Goal: Task Accomplishment & Management: Manage account settings

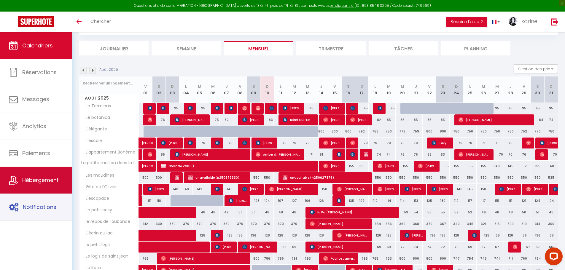
scroll to position [32, 0]
click at [42, 180] on span "Hébergement" at bounding box center [40, 180] width 37 height 7
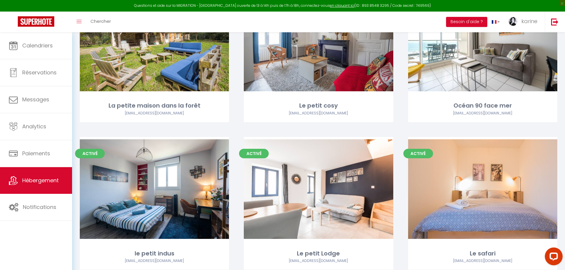
scroll to position [996, 0]
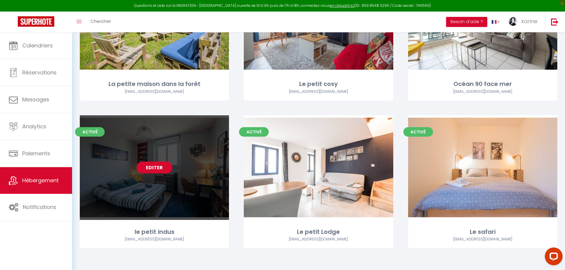
click at [153, 169] on link "Editer" at bounding box center [155, 168] width 36 height 12
select select "3"
select select "2"
select select "1"
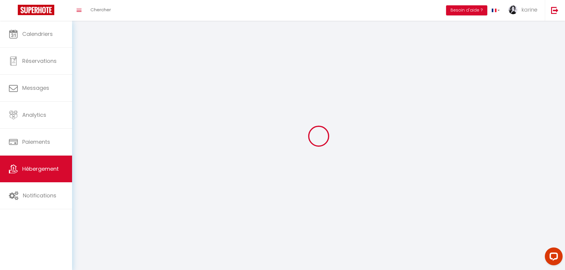
select select
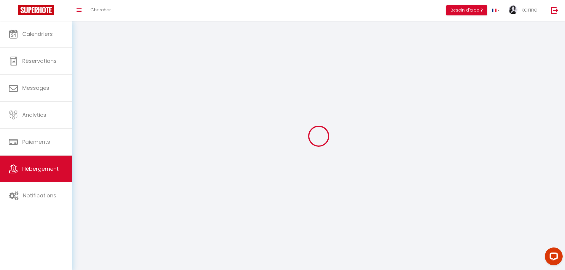
select select
checkbox input "false"
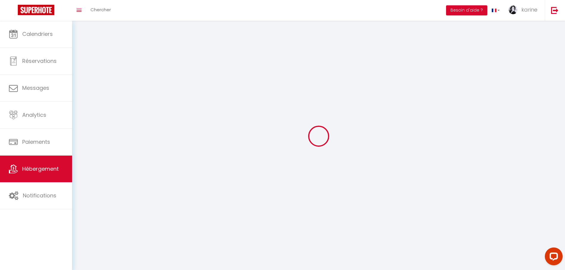
select select
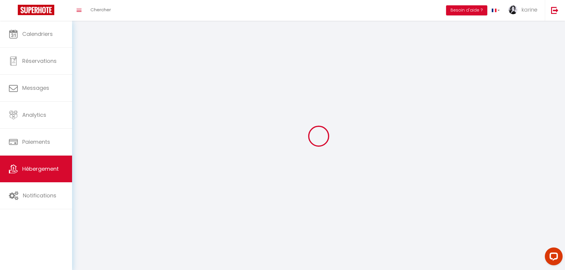
select select
checkbox input "false"
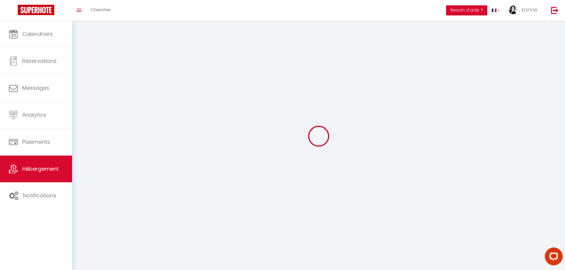
checkbox input "false"
select select
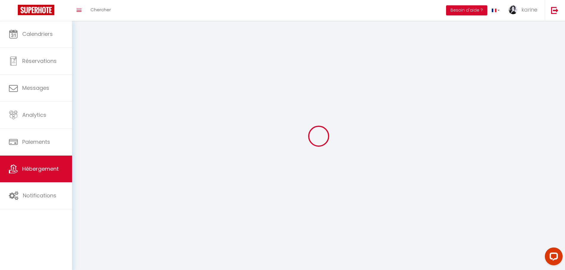
select select
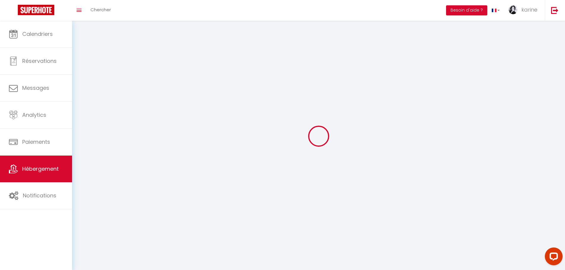
select select
checkbox input "false"
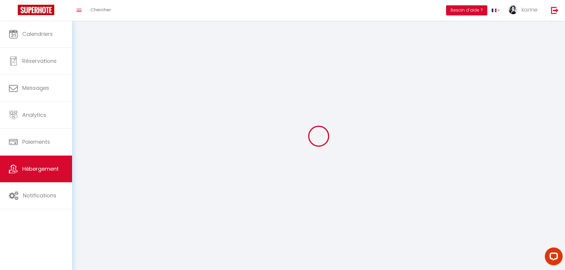
checkbox input "false"
select select
select select "28"
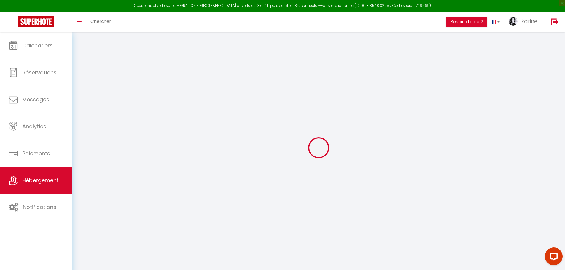
select select
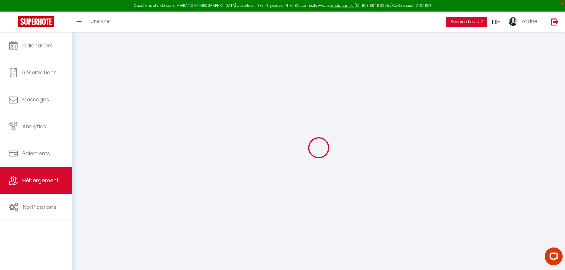
select select
checkbox input "false"
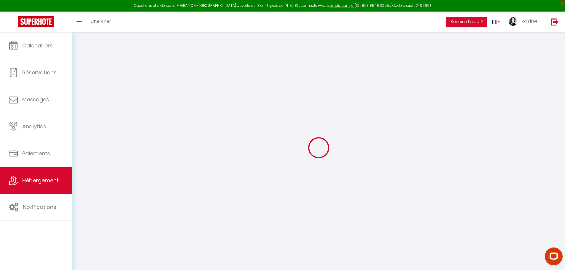
select select
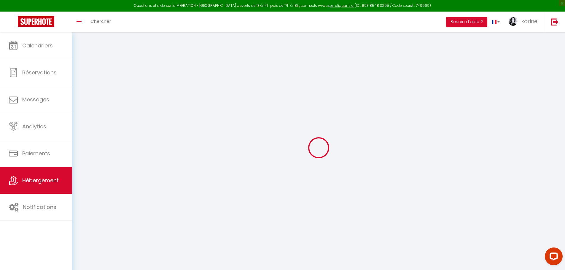
select select
checkbox input "false"
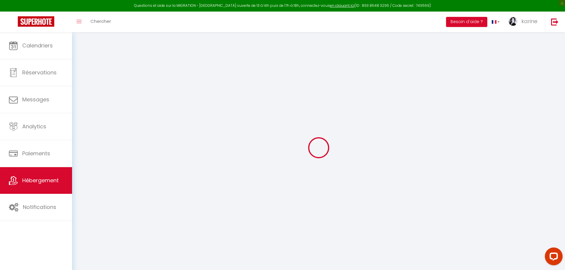
checkbox input "false"
select select
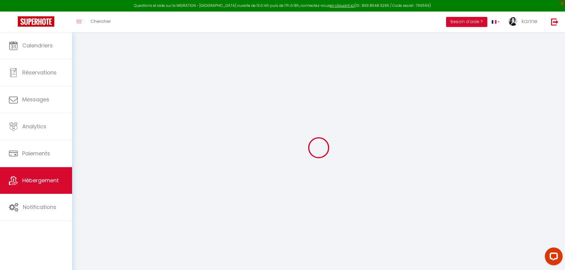
select select
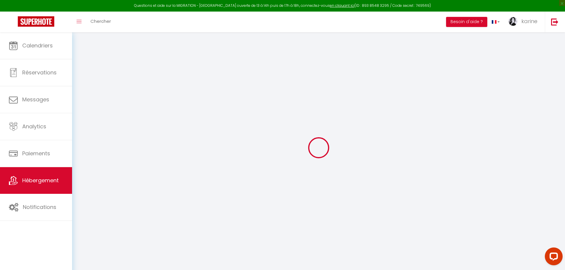
checkbox input "false"
select select
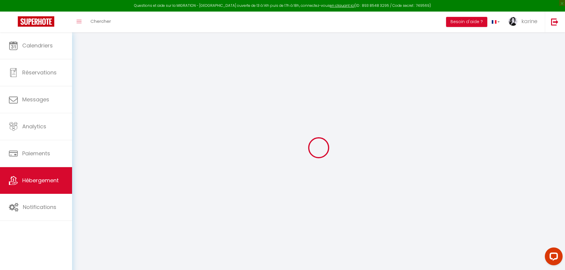
select select
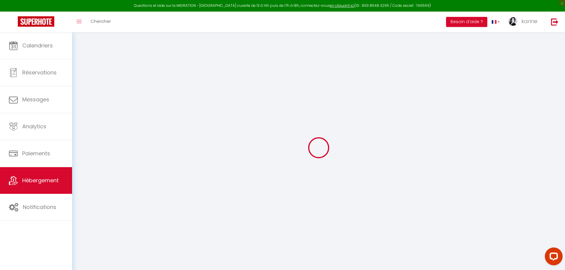
select select
checkbox input "false"
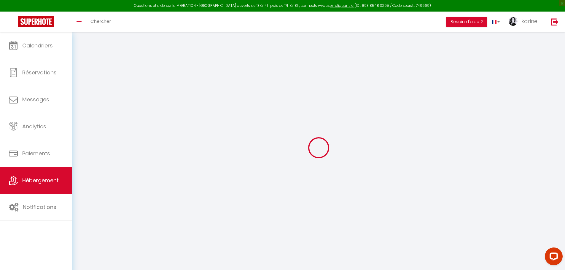
checkbox input "false"
select select
type input "le petit indus"
type input "Thibaut"
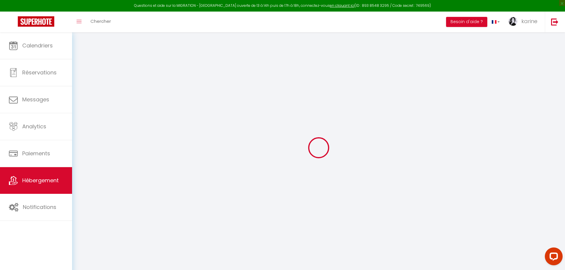
type input "[GEOGRAPHIC_DATA]"
select select "2"
select select "0"
type input "46"
type input "25"
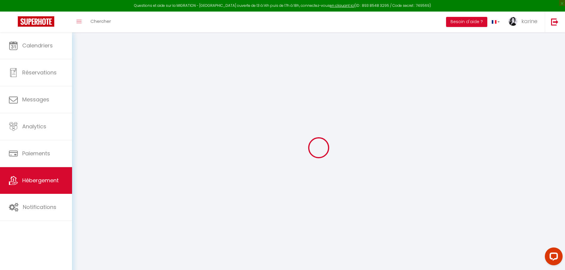
type input "5"
type input "0"
select select
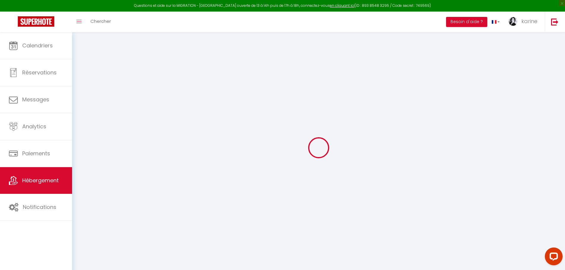
select select
type input "34 rue de l'etenduère"
type input "49000"
type input "[GEOGRAPHIC_DATA]"
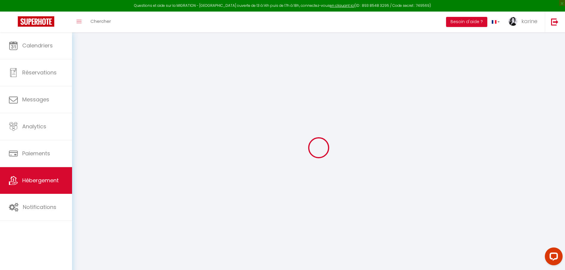
type input "[EMAIL_ADDRESS][DOMAIN_NAME]"
select select
checkbox input "false"
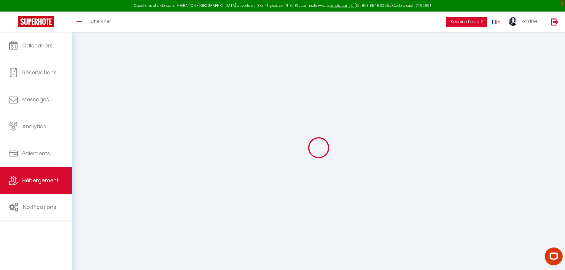
checkbox input "false"
radio input "true"
type input "22"
type input "25"
type input "0"
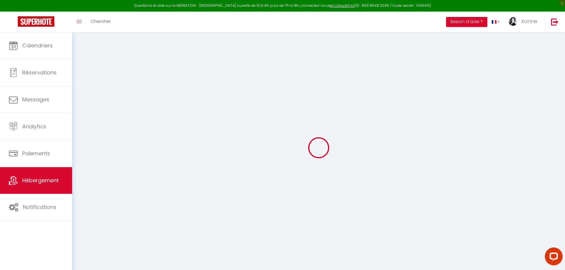
type input "0"
select select "30944"
select select
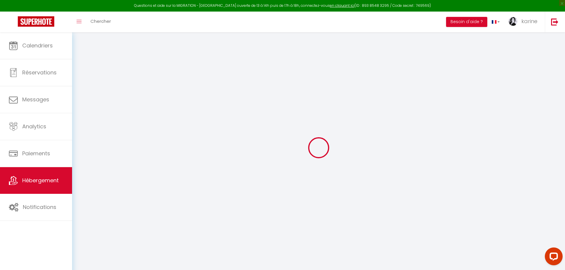
select select
checkbox input "false"
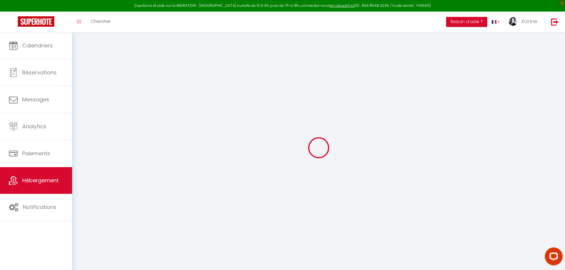
checkbox input "false"
select select
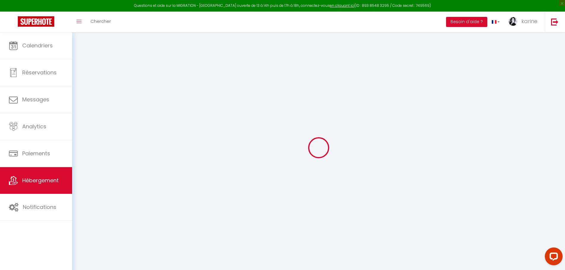
select select
checkbox input "false"
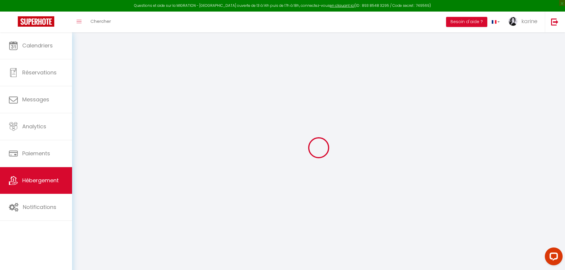
checkbox input "false"
select select
checkbox input "false"
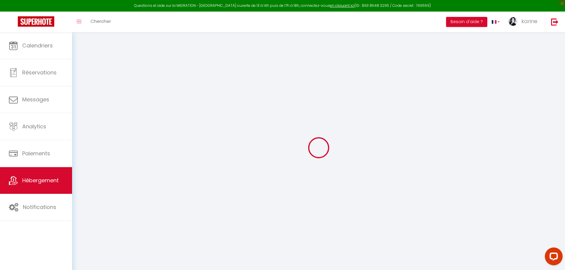
checkbox input "false"
select select "14:00"
select select
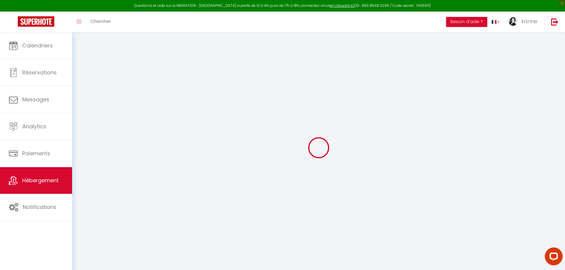
select select "11:00"
select select "30"
select select "120"
select select
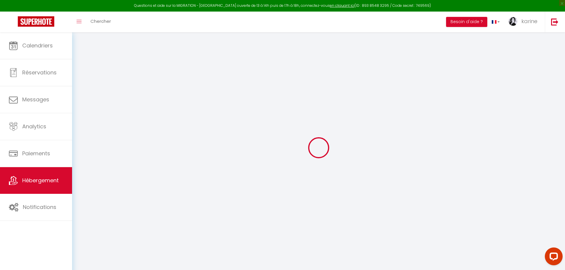
checkbox input "false"
select select
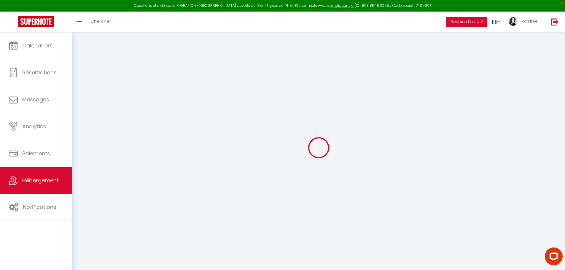
select select
checkbox input "false"
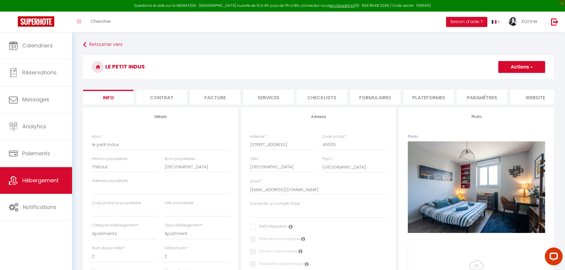
select select
checkbox input "false"
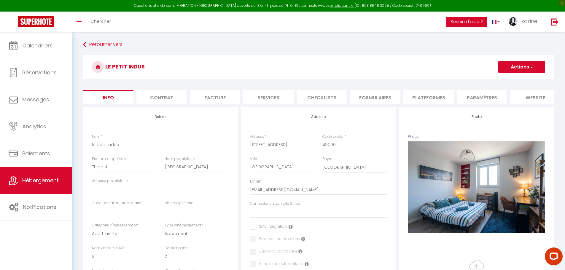
checkbox input "false"
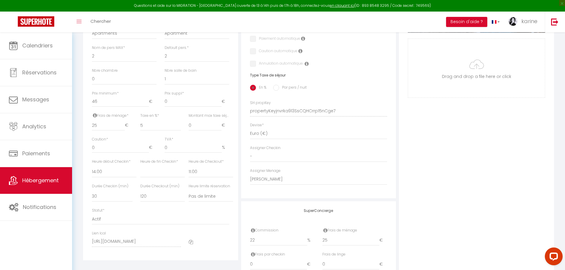
scroll to position [178, 0]
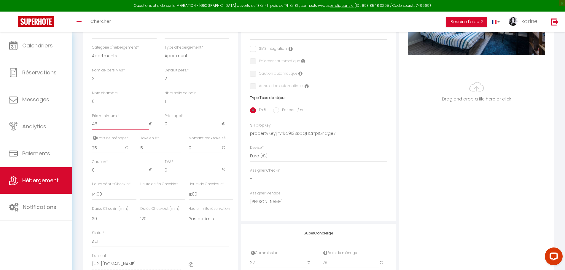
click at [98, 127] on input "46" at bounding box center [120, 124] width 57 height 11
type input "4"
select select
checkbox input "false"
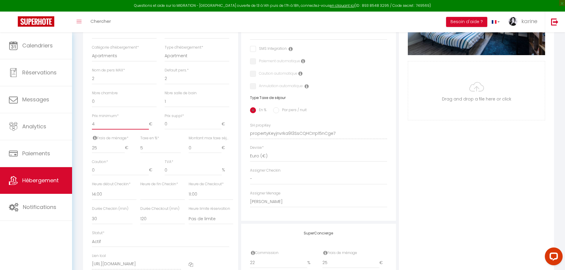
checkbox input "false"
select select
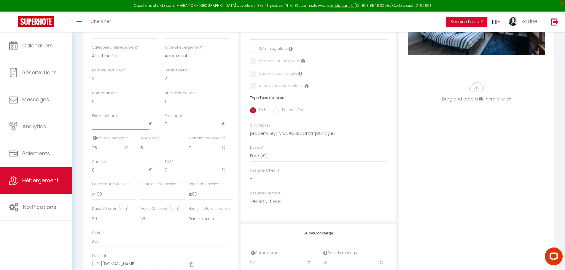
checkbox input "false"
type input "5"
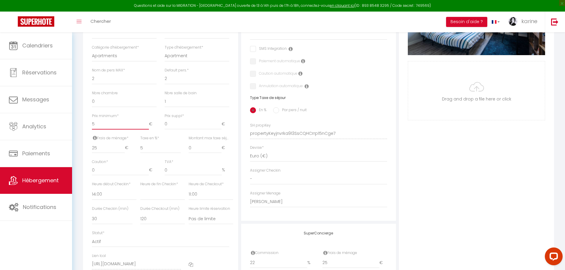
select select
checkbox input "false"
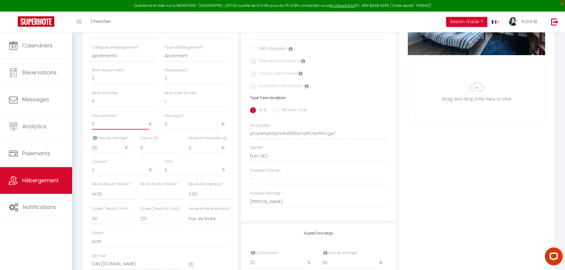
checkbox input "false"
type input "55"
select select
checkbox input "false"
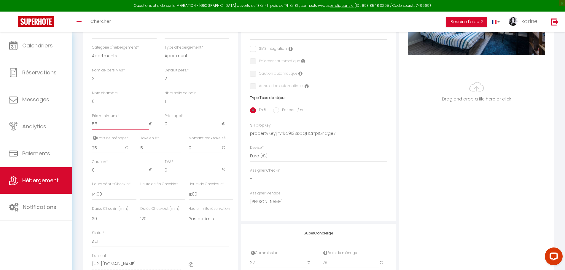
checkbox input "false"
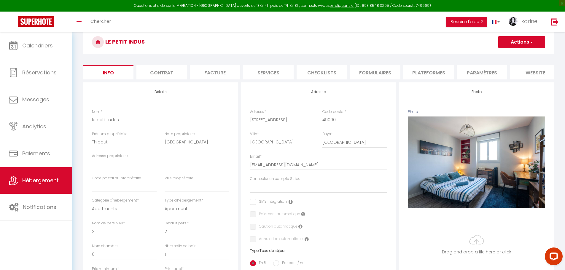
scroll to position [0, 0]
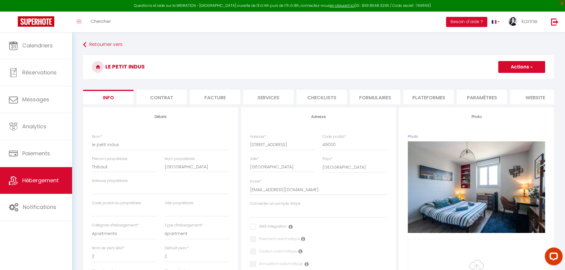
type input "55"
click at [524, 69] on button "Actions" at bounding box center [522, 67] width 47 height 12
click at [504, 80] on input "Enregistrer" at bounding box center [499, 80] width 22 height 6
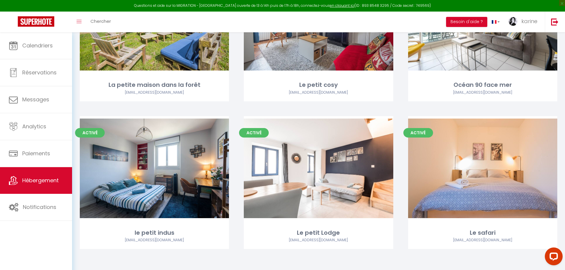
scroll to position [996, 0]
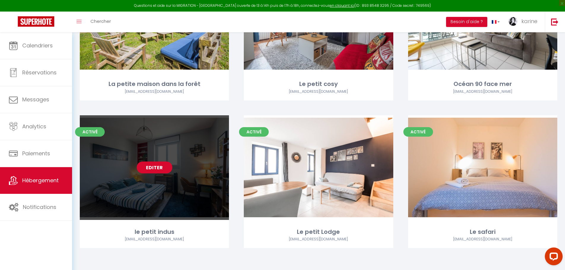
click at [159, 167] on link "Editer" at bounding box center [155, 168] width 36 height 12
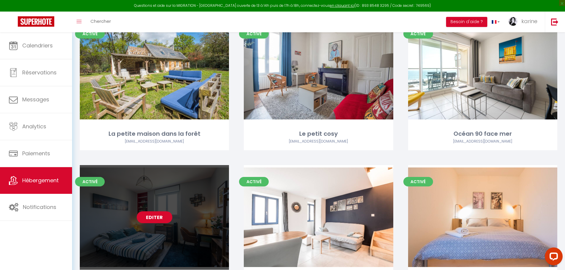
scroll to position [937, 0]
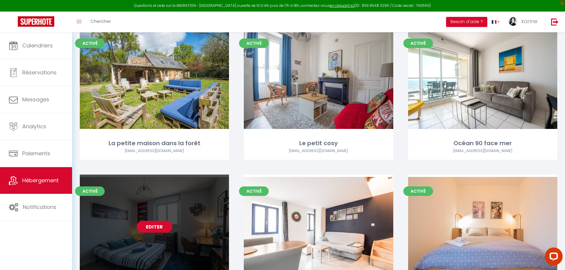
click at [150, 229] on link "Editer" at bounding box center [155, 227] width 36 height 12
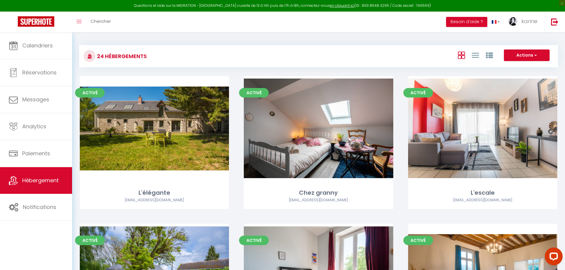
select select "3"
select select "2"
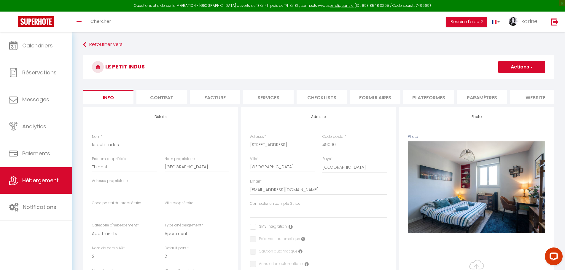
click at [170, 96] on li "Contrat" at bounding box center [162, 97] width 50 height 15
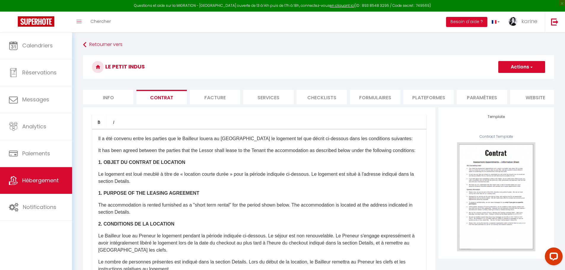
click at [269, 99] on li "Services" at bounding box center [268, 97] width 50 height 15
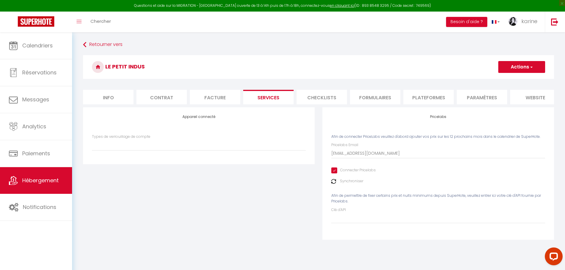
click at [436, 98] on li "Plateformes" at bounding box center [429, 97] width 50 height 15
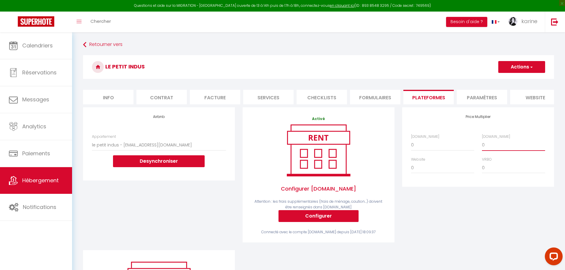
click at [488, 149] on select "0 + 1 % + 2 % + 3 % + 4 % + 5 % + 6 % + 7 % + 8 % + 9 %" at bounding box center [513, 145] width 63 height 11
click at [482, 144] on select "0 + 1 % + 2 % + 3 % + 4 % + 5 % + 6 % + 7 % + 8 % + 9 %" at bounding box center [513, 145] width 63 height 11
click at [515, 65] on button "Actions" at bounding box center [522, 67] width 47 height 12
click at [516, 80] on link "Enregistrer" at bounding box center [521, 80] width 47 height 8
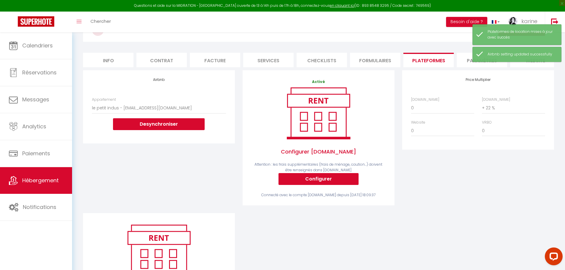
scroll to position [16, 0]
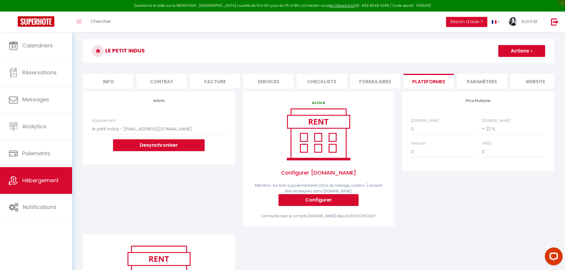
click at [486, 83] on li "Paramètres" at bounding box center [482, 81] width 50 height 15
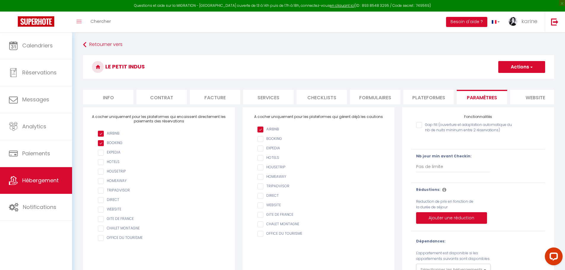
click at [436, 96] on li "Plateformes" at bounding box center [429, 97] width 50 height 15
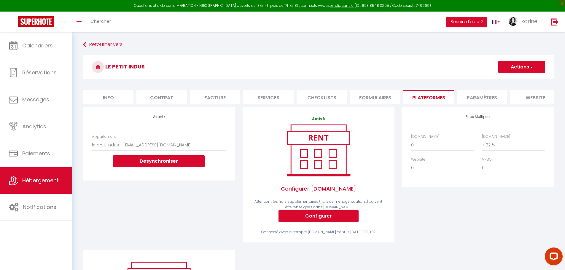
click at [527, 67] on button "Actions" at bounding box center [522, 67] width 47 height 12
click at [518, 81] on link "Enregistrer" at bounding box center [521, 80] width 47 height 8
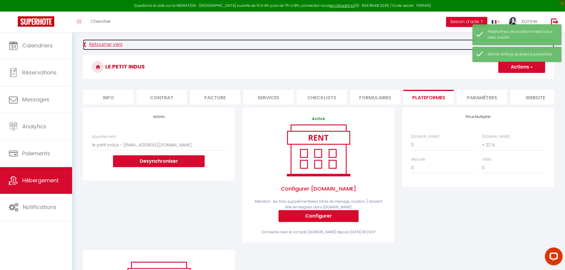
click at [101, 44] on link "Retourner vers" at bounding box center [318, 44] width 471 height 11
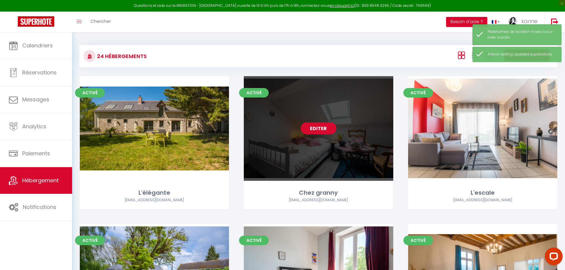
click at [326, 129] on link "Editer" at bounding box center [319, 129] width 36 height 12
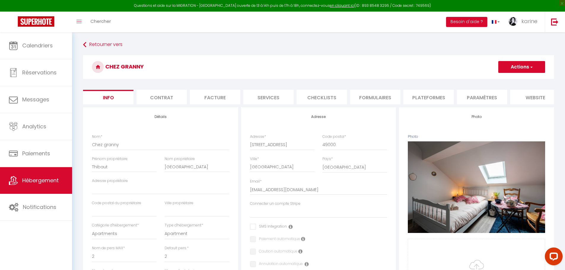
click at [430, 96] on li "Plateformes" at bounding box center [429, 97] width 50 height 15
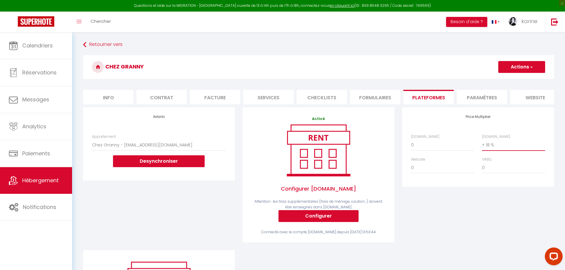
click at [492, 148] on select "0 + 1 % + 2 % + 3 % + 4 % + 5 % + 6 % + 7 % + 8 % + 9 %" at bounding box center [513, 145] width 63 height 11
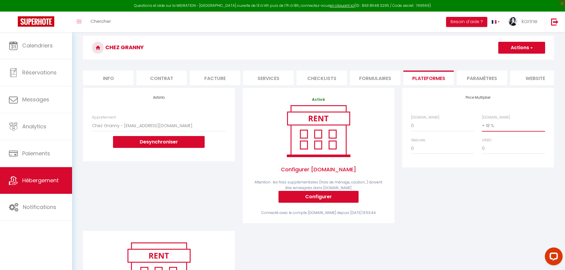
scroll to position [30, 0]
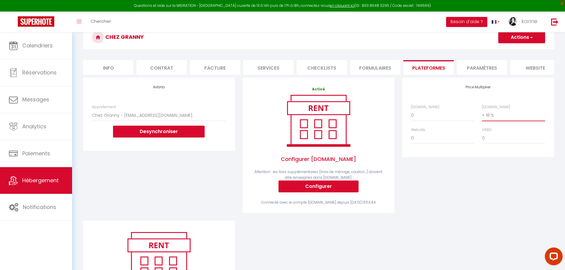
click at [496, 121] on select "0 + 1 % + 2 % + 3 % + 4 % + 5 % + 6 % + 7 % + 8 % + 9 %" at bounding box center [513, 115] width 63 height 11
click at [482, 114] on select "0 + 1 % + 2 % + 3 % + 4 % + 5 % + 6 % + 7 % + 8 % + 9 %" at bounding box center [513, 115] width 63 height 11
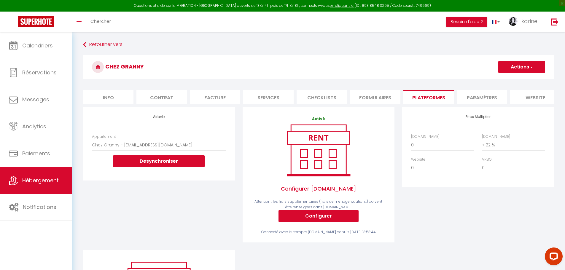
click at [520, 66] on button "Actions" at bounding box center [522, 67] width 47 height 12
click at [515, 81] on link "Enregistrer" at bounding box center [521, 80] width 47 height 8
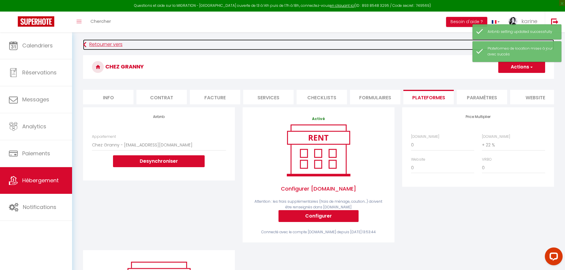
click at [102, 45] on link "Retourner vers" at bounding box center [318, 44] width 471 height 11
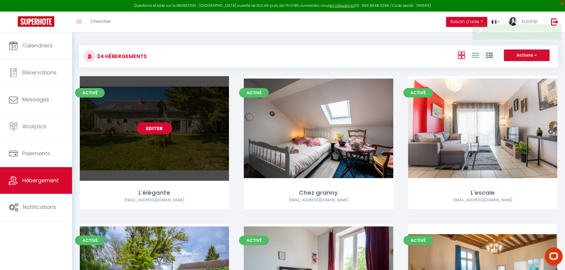
click at [155, 132] on link "Editer" at bounding box center [155, 129] width 36 height 12
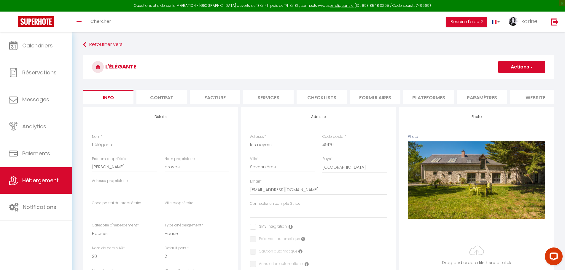
click at [432, 99] on li "Plateformes" at bounding box center [429, 97] width 50 height 15
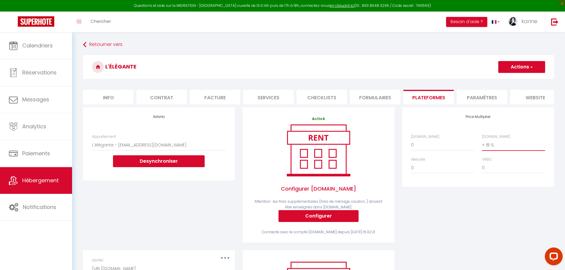
click at [490, 150] on select "0 + 1 % + 2 % + 3 % + 4 % + 5 % + 6 % + 7 % + 8 % + 9 %" at bounding box center [513, 145] width 63 height 11
click at [482, 144] on select "0 + 1 % + 2 % + 3 % + 4 % + 5 % + 6 % + 7 % + 8 % + 9 %" at bounding box center [513, 145] width 63 height 11
click at [517, 65] on button "Actions" at bounding box center [522, 67] width 47 height 12
click at [514, 79] on link "Enregistrer" at bounding box center [521, 80] width 47 height 8
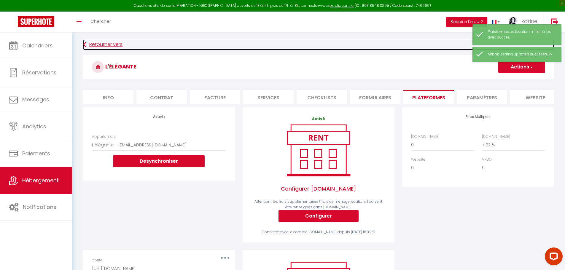
click at [100, 45] on link "Retourner vers" at bounding box center [318, 44] width 471 height 11
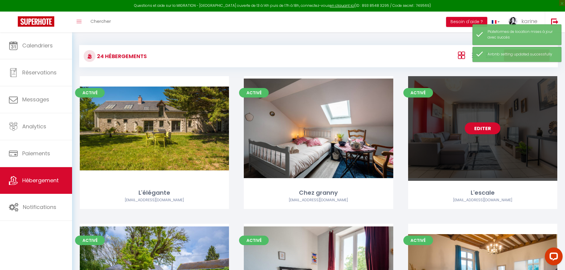
click at [487, 125] on link "Editer" at bounding box center [483, 129] width 36 height 12
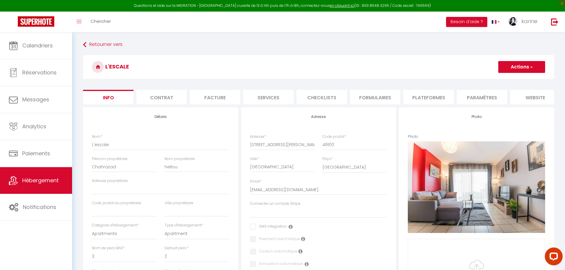
click at [428, 97] on li "Plateformes" at bounding box center [429, 97] width 50 height 15
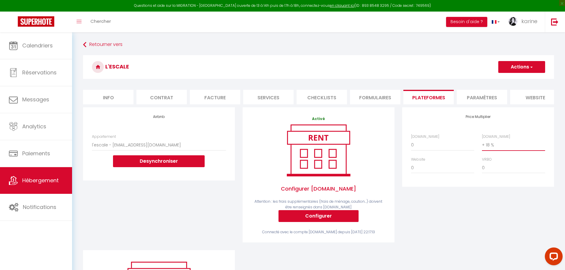
click at [494, 149] on select "0 + 1 % + 2 % + 3 % + 4 % + 5 % + 6 % + 7 % + 8 % + 9 %" at bounding box center [513, 145] width 63 height 11
click at [482, 144] on select "0 + 1 % + 2 % + 3 % + 4 % + 5 % + 6 % + 7 % + 8 % + 9 %" at bounding box center [513, 145] width 63 height 11
click at [525, 64] on button "Actions" at bounding box center [522, 67] width 47 height 12
click at [519, 79] on link "Enregistrer" at bounding box center [521, 80] width 47 height 8
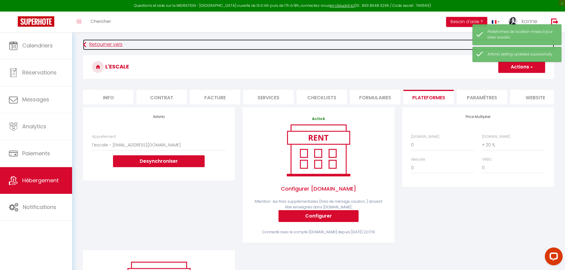
click at [101, 44] on link "Retourner vers" at bounding box center [318, 44] width 471 height 11
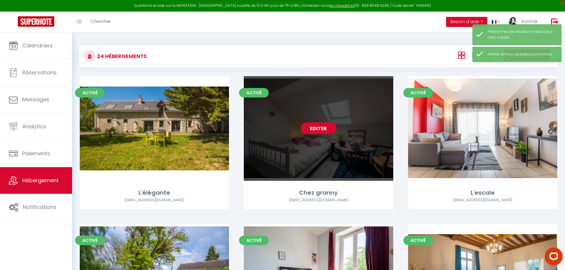
click at [316, 131] on link "Editer" at bounding box center [319, 129] width 36 height 12
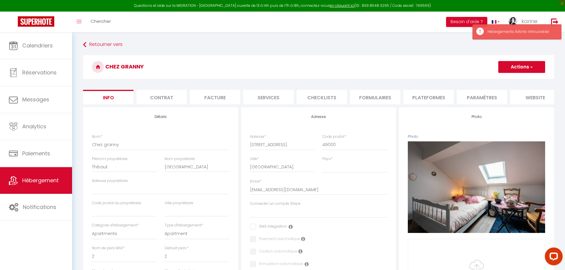
click at [427, 97] on li "Plateformes" at bounding box center [429, 97] width 50 height 15
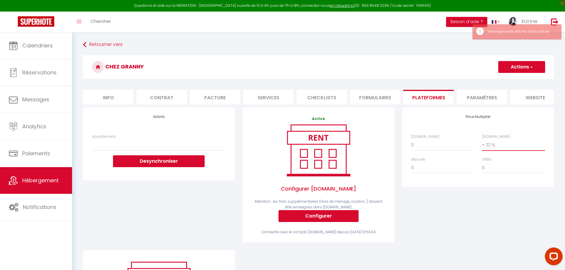
click at [490, 150] on select "0 + 1 % + 2 % + 3 % + 4 % + 5 % + 6 % + 7 % + 8 % + 9 %" at bounding box center [513, 145] width 63 height 11
click at [482, 144] on select "0 + 1 % + 2 % + 3 % + 4 % + 5 % + 6 % + 7 % + 8 % + 9 %" at bounding box center [513, 145] width 63 height 11
click at [526, 66] on button "Actions" at bounding box center [522, 67] width 47 height 12
click at [516, 78] on link "Enregistrer" at bounding box center [521, 80] width 47 height 8
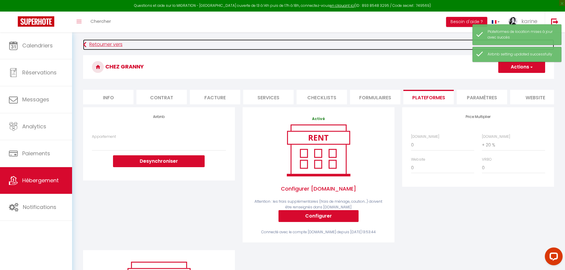
click at [96, 44] on link "Retourner vers" at bounding box center [318, 44] width 471 height 11
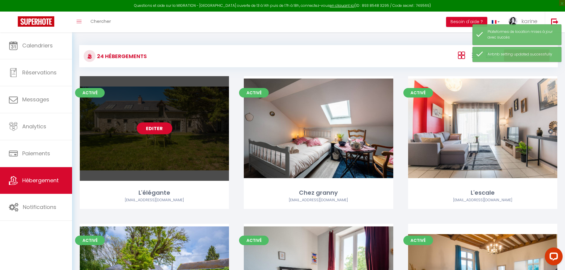
click at [152, 129] on link "Editer" at bounding box center [155, 129] width 36 height 12
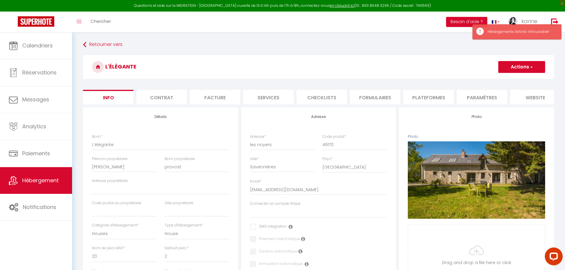
click at [427, 97] on li "Plateformes" at bounding box center [429, 97] width 50 height 15
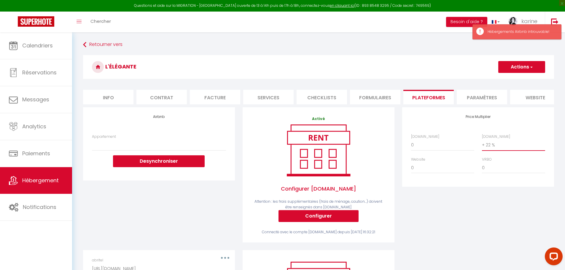
click at [489, 150] on select "0 + 1 % + 2 % + 3 % + 4 % + 5 % + 6 % + 7 % + 8 % + 9 %" at bounding box center [513, 145] width 63 height 11
click at [482, 144] on select "0 + 1 % + 2 % + 3 % + 4 % + 5 % + 6 % + 7 % + 8 % + 9 %" at bounding box center [513, 145] width 63 height 11
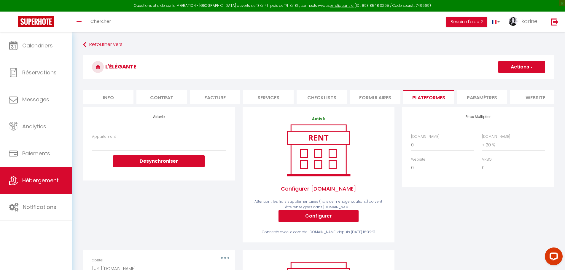
click at [520, 68] on button "Actions" at bounding box center [522, 67] width 47 height 12
click at [115, 148] on select "Appartement" at bounding box center [159, 145] width 134 height 11
click at [533, 20] on span "karine" at bounding box center [530, 21] width 16 height 7
click at [524, 42] on link "Paramètres" at bounding box center [522, 41] width 44 height 10
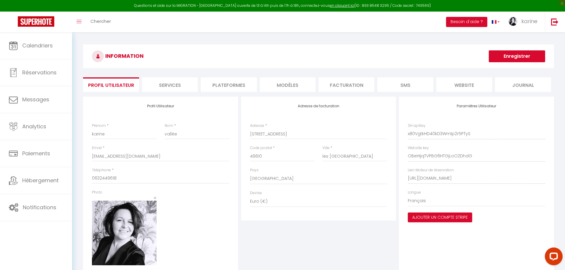
click at [228, 86] on li "Plateformes" at bounding box center [229, 84] width 56 height 15
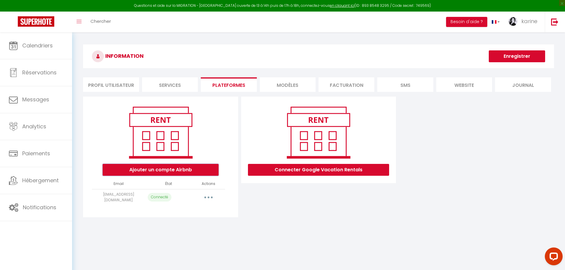
click at [169, 169] on button "Ajouter un compte Airbnb" at bounding box center [161, 170] width 116 height 12
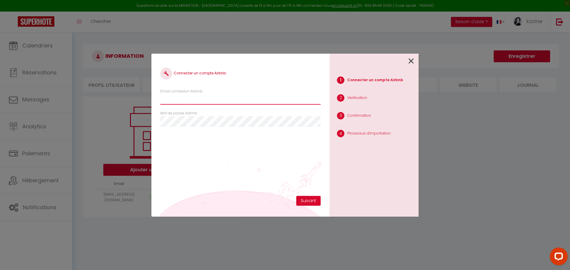
click at [186, 102] on input "Email connexion Airbnb" at bounding box center [240, 99] width 160 height 11
click at [307, 201] on button "Suivant" at bounding box center [308, 201] width 24 height 10
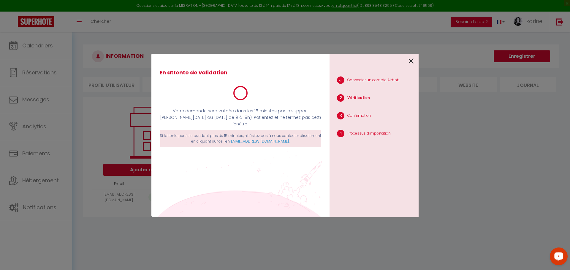
click at [558, 258] on icon "Open LiveChat chat widget" at bounding box center [559, 257] width 6 height 4
click at [411, 61] on icon at bounding box center [410, 61] width 5 height 9
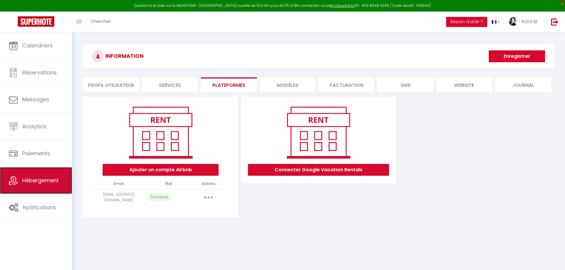
click at [45, 182] on span "Hébergement" at bounding box center [40, 180] width 37 height 7
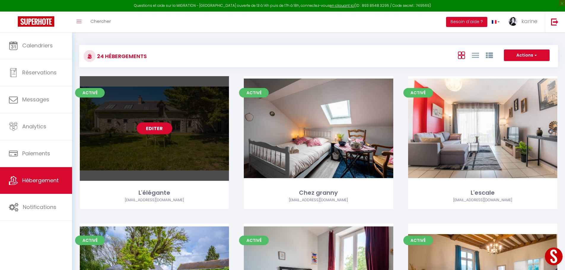
click at [159, 131] on link "Editer" at bounding box center [155, 129] width 36 height 12
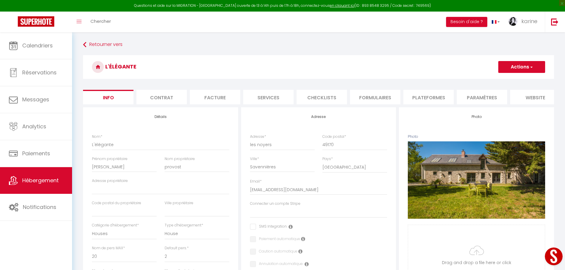
click at [424, 99] on li "Plateformes" at bounding box center [429, 97] width 50 height 15
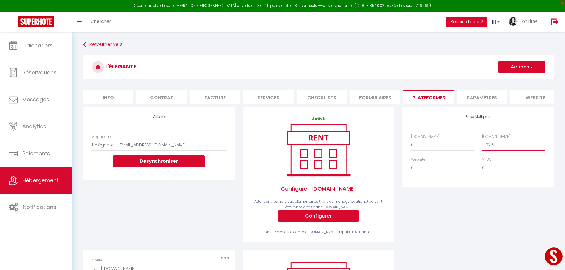
click at [489, 149] on select "0 + 1 % + 2 % + 3 % + 4 % + 5 % + 6 % + 7 % + 8 % + 9 %" at bounding box center [513, 145] width 63 height 11
click at [482, 144] on select "0 + 1 % + 2 % + 3 % + 4 % + 5 % + 6 % + 7 % + 8 % + 9 %" at bounding box center [513, 145] width 63 height 11
click at [520, 64] on button "Actions" at bounding box center [522, 67] width 47 height 12
click at [517, 80] on link "Enregistrer" at bounding box center [521, 80] width 47 height 8
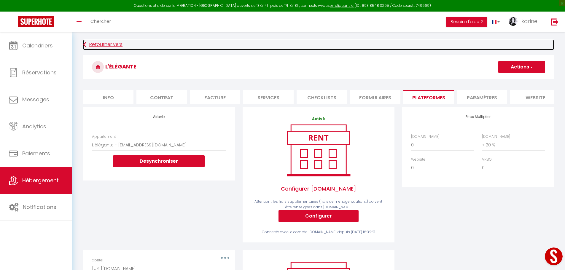
click at [96, 43] on link "Retourner vers" at bounding box center [318, 44] width 471 height 11
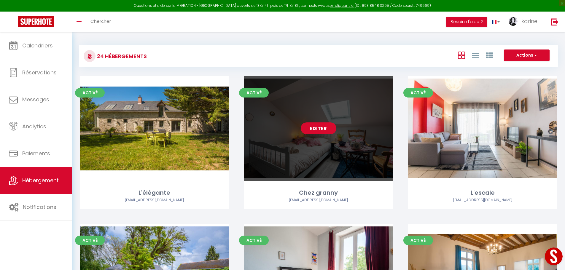
click at [323, 128] on link "Editer" at bounding box center [319, 129] width 36 height 12
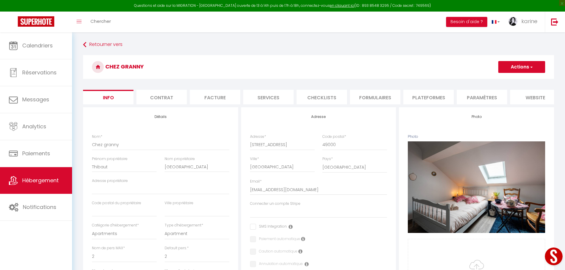
click at [426, 97] on li "Plateformes" at bounding box center [429, 97] width 50 height 15
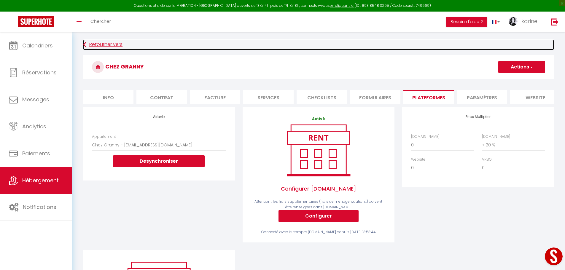
click at [100, 44] on link "Retourner vers" at bounding box center [318, 44] width 471 height 11
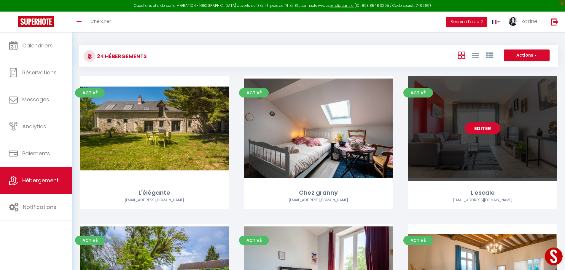
click at [491, 126] on link "Editer" at bounding box center [483, 129] width 36 height 12
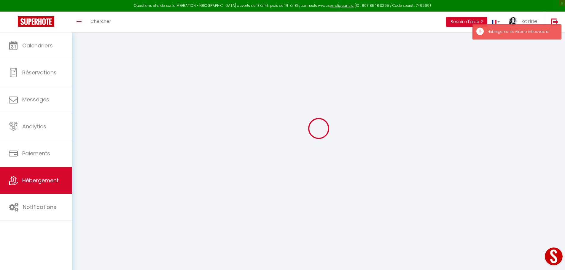
scroll to position [30, 0]
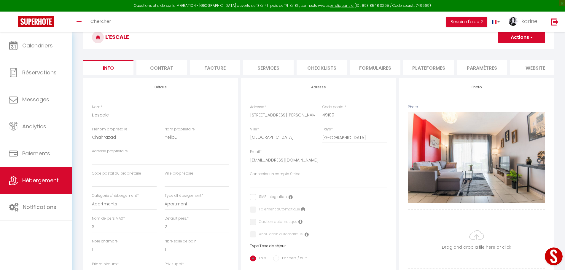
click at [428, 68] on li "Plateformes" at bounding box center [429, 67] width 50 height 15
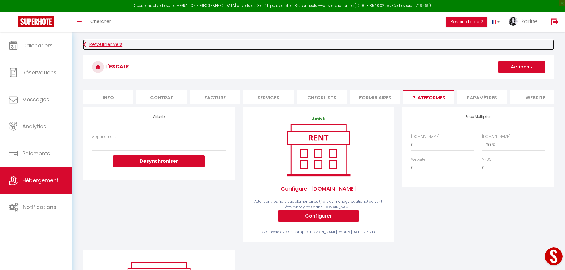
click at [96, 44] on link "Retourner vers" at bounding box center [318, 44] width 471 height 11
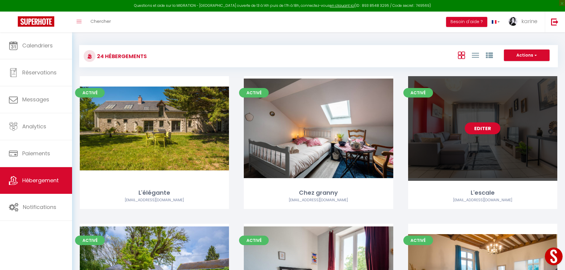
click at [478, 127] on link "Editer" at bounding box center [483, 129] width 36 height 12
click at [486, 128] on link "Editer" at bounding box center [483, 129] width 36 height 12
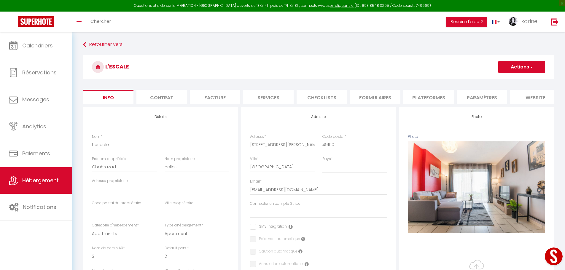
click at [424, 96] on li "Plateformes" at bounding box center [429, 97] width 50 height 15
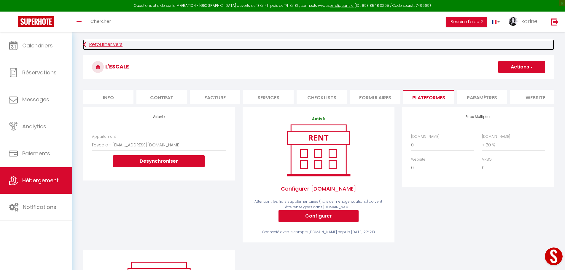
click at [103, 44] on link "Retourner vers" at bounding box center [318, 44] width 471 height 11
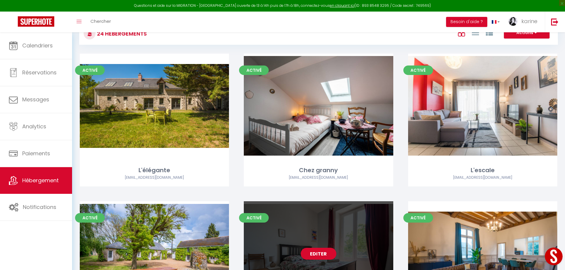
scroll to position [119, 0]
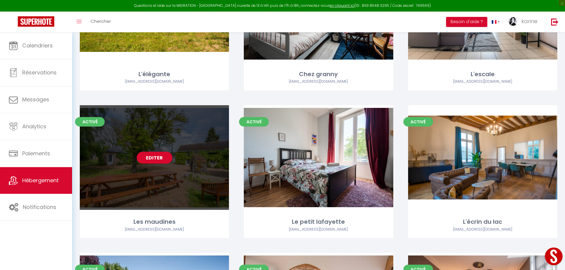
click at [152, 157] on link "Editer" at bounding box center [155, 158] width 36 height 12
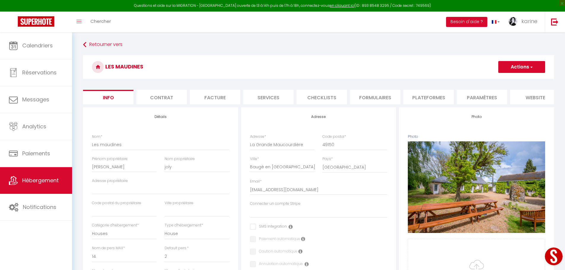
click at [430, 98] on li "Plateformes" at bounding box center [429, 97] width 50 height 15
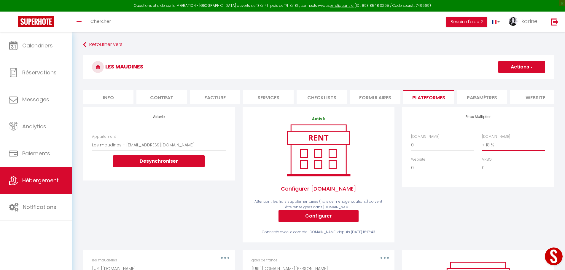
click at [489, 149] on select "0 + 1 % + 2 % + 3 % + 4 % + 5 % + 6 % + 7 % + 8 % + 9 %" at bounding box center [513, 145] width 63 height 11
click at [482, 144] on select "0 + 1 % + 2 % + 3 % + 4 % + 5 % + 6 % + 7 % + 8 % + 9 %" at bounding box center [513, 145] width 63 height 11
click at [514, 67] on button "Actions" at bounding box center [522, 67] width 47 height 12
click at [524, 82] on link "Enregistrer" at bounding box center [521, 80] width 47 height 8
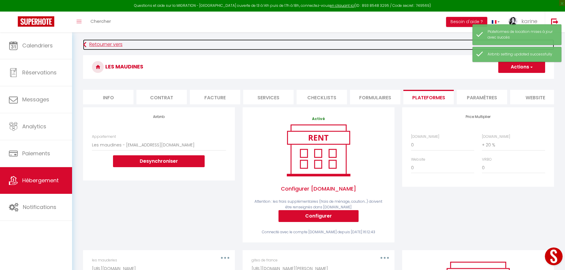
click at [103, 42] on link "Retourner vers" at bounding box center [318, 44] width 471 height 11
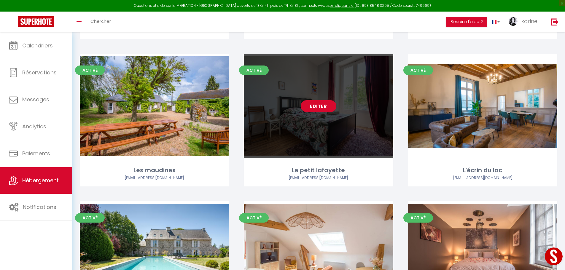
scroll to position [178, 0]
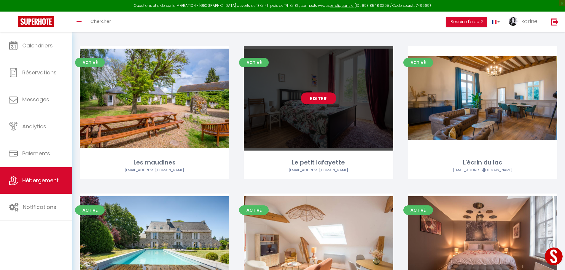
click at [316, 98] on link "Editer" at bounding box center [319, 99] width 36 height 12
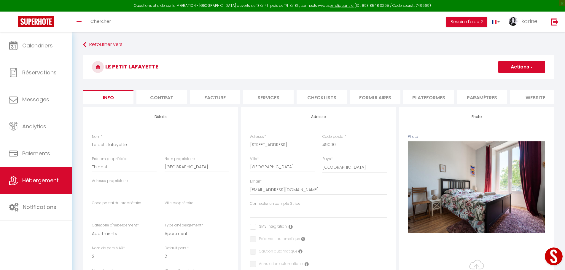
click at [429, 99] on li "Plateformes" at bounding box center [429, 97] width 50 height 15
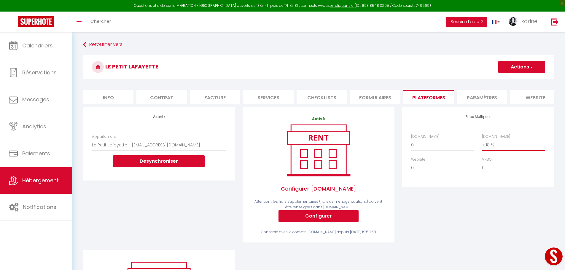
click at [490, 150] on select "0 + 1 % + 2 % + 3 % + 4 % + 5 % + 6 % + 7 % + 8 % + 9 %" at bounding box center [513, 145] width 63 height 11
click at [482, 144] on select "0 + 1 % + 2 % + 3 % + 4 % + 5 % + 6 % + 7 % + 8 % + 9 %" at bounding box center [513, 145] width 63 height 11
click at [522, 66] on button "Actions" at bounding box center [522, 67] width 47 height 12
click at [515, 80] on link "Enregistrer" at bounding box center [521, 80] width 47 height 8
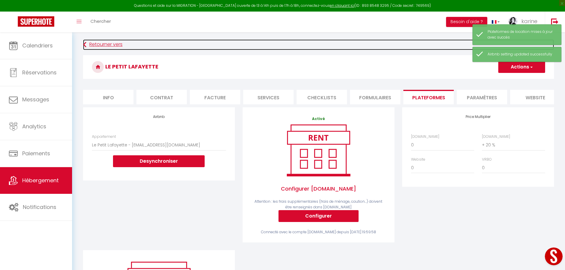
click at [102, 45] on link "Retourner vers" at bounding box center [318, 44] width 471 height 11
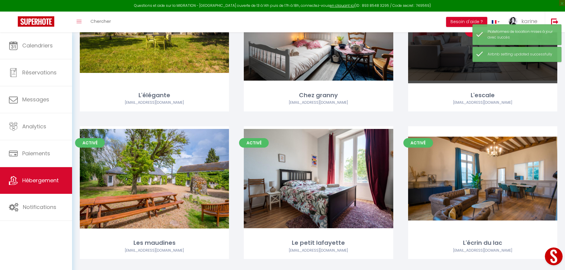
scroll to position [119, 0]
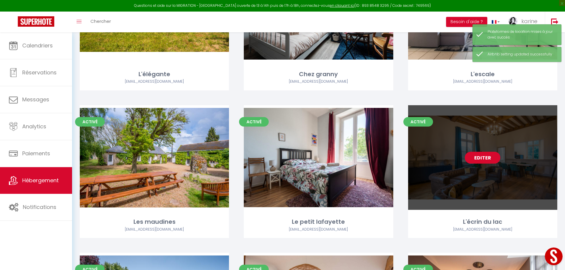
click at [488, 160] on link "Editer" at bounding box center [483, 158] width 36 height 12
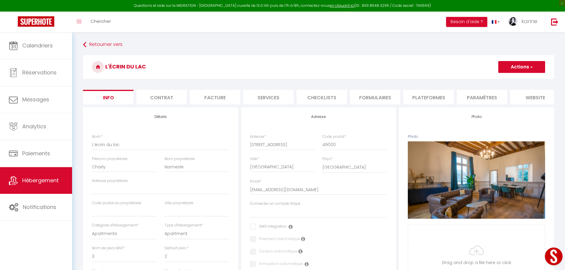
click at [431, 97] on li "Plateformes" at bounding box center [429, 97] width 50 height 15
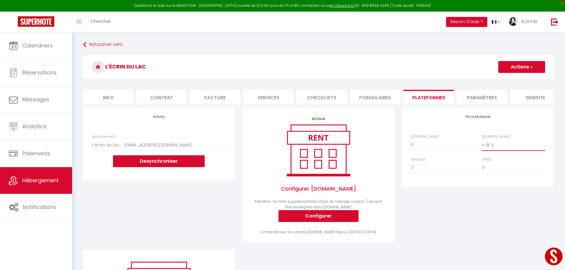
click at [490, 148] on select "0 + 1 % + 2 % + 3 % + 4 % + 5 % + 6 % + 7 % + 8 % + 9 %" at bounding box center [513, 145] width 63 height 11
click at [482, 144] on select "0 + 1 % + 2 % + 3 % + 4 % + 5 % + 6 % + 7 % + 8 % + 9 %" at bounding box center [513, 145] width 63 height 11
click at [522, 66] on button "Actions" at bounding box center [522, 67] width 47 height 12
click at [521, 81] on link "Enregistrer" at bounding box center [521, 80] width 47 height 8
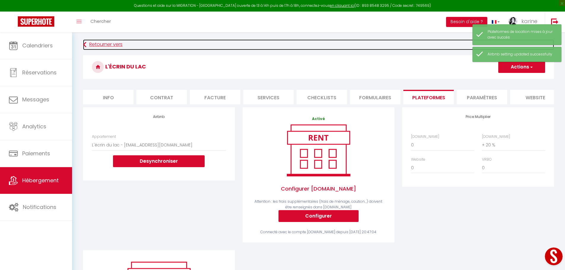
click at [108, 44] on link "Retourner vers" at bounding box center [318, 44] width 471 height 11
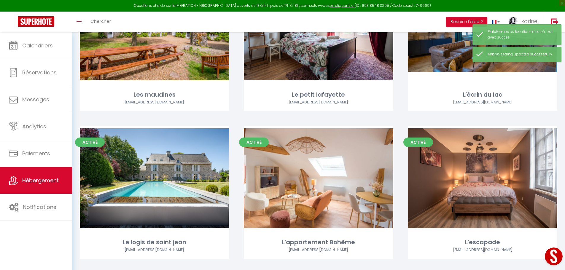
scroll to position [297, 0]
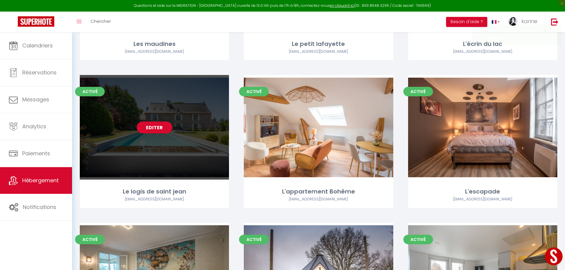
click at [159, 126] on link "Editer" at bounding box center [155, 128] width 36 height 12
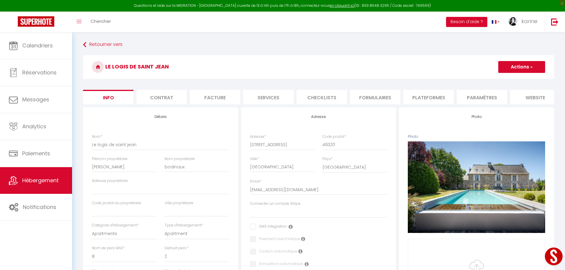
click at [428, 99] on li "Plateformes" at bounding box center [429, 97] width 50 height 15
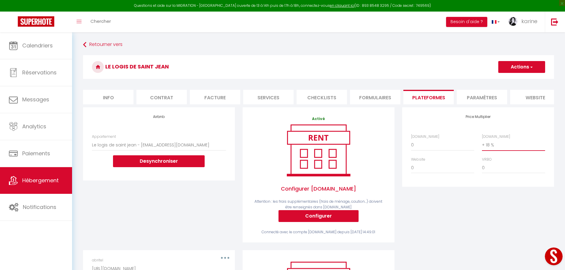
click at [493, 151] on select "0 + 1 % + 2 % + 3 % + 4 % + 5 % + 6 % + 7 % + 8 % + 9 %" at bounding box center [513, 145] width 63 height 11
click at [482, 144] on select "0 + 1 % + 2 % + 3 % + 4 % + 5 % + 6 % + 7 % + 8 % + 9 %" at bounding box center [513, 145] width 63 height 11
click at [522, 66] on button "Actions" at bounding box center [522, 67] width 47 height 12
click at [515, 80] on link "Enregistrer" at bounding box center [521, 80] width 47 height 8
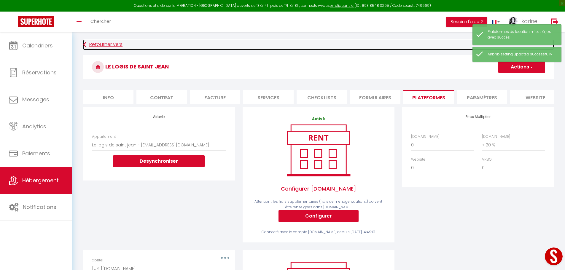
click at [96, 45] on link "Retourner vers" at bounding box center [318, 44] width 471 height 11
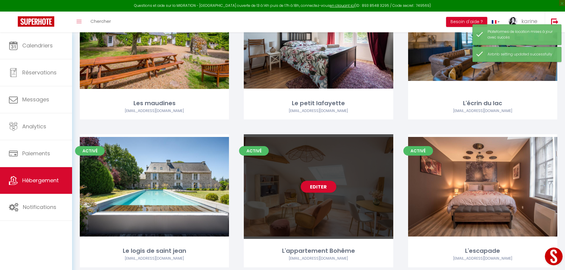
scroll to position [297, 0]
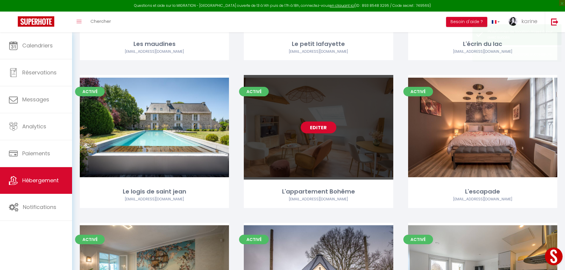
click at [322, 126] on link "Editer" at bounding box center [319, 128] width 36 height 12
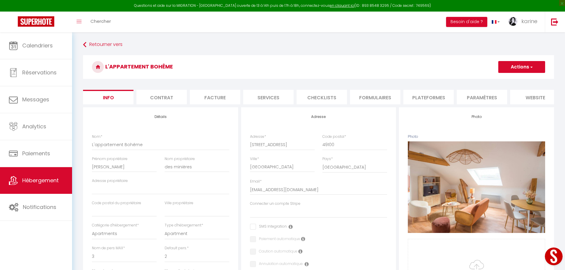
click at [429, 100] on li "Plateformes" at bounding box center [429, 97] width 50 height 15
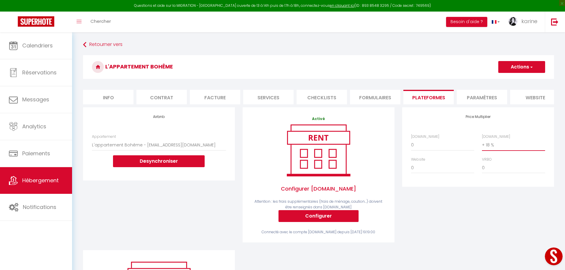
click at [492, 150] on select "0 + 1 % + 2 % + 3 % + 4 % + 5 % + 6 % + 7 % + 8 % + 9 %" at bounding box center [513, 145] width 63 height 11
click at [482, 144] on select "0 + 1 % + 2 % + 3 % + 4 % + 5 % + 6 % + 7 % + 8 % + 9 %" at bounding box center [513, 145] width 63 height 11
click at [519, 65] on button "Actions" at bounding box center [522, 67] width 47 height 12
click at [513, 80] on link "Enregistrer" at bounding box center [521, 80] width 47 height 8
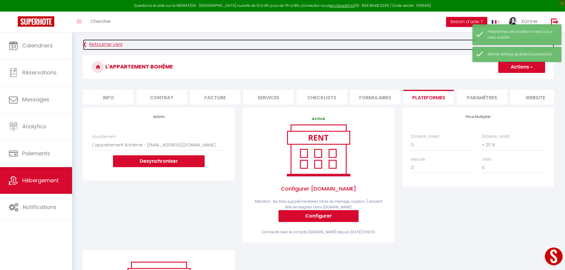
click at [98, 44] on link "Retourner vers" at bounding box center [318, 44] width 471 height 11
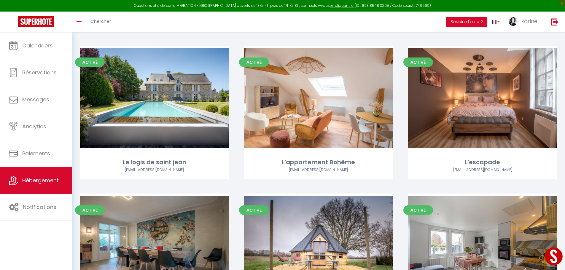
scroll to position [326, 0]
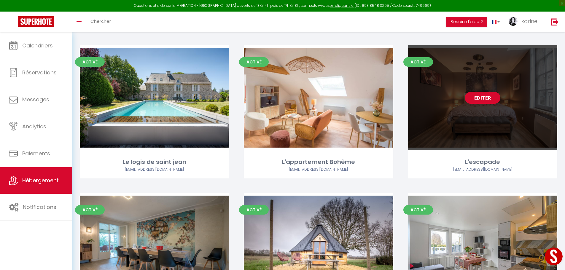
click at [483, 98] on link "Editer" at bounding box center [483, 98] width 36 height 12
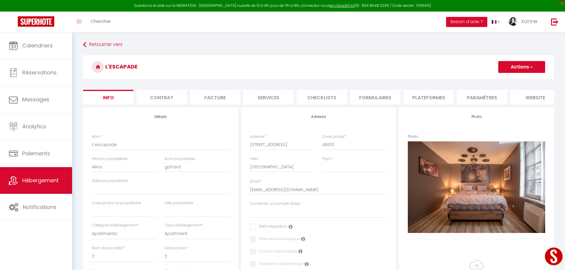
click at [425, 97] on li "Plateformes" at bounding box center [429, 97] width 50 height 15
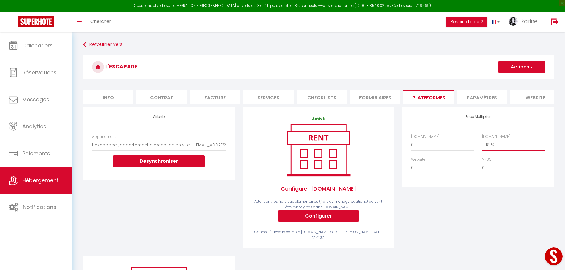
click at [496, 150] on select "0 + 1 % + 2 % + 3 % + 4 % + 5 % + 6 % + 7 % + 8 % + 9 %" at bounding box center [513, 145] width 63 height 11
click at [482, 144] on select "0 + 1 % + 2 % + 3 % + 4 % + 5 % + 6 % + 7 % + 8 % + 9 %" at bounding box center [513, 145] width 63 height 11
click at [521, 69] on button "Actions" at bounding box center [522, 67] width 47 height 12
click at [515, 82] on link "Enregistrer" at bounding box center [521, 80] width 47 height 8
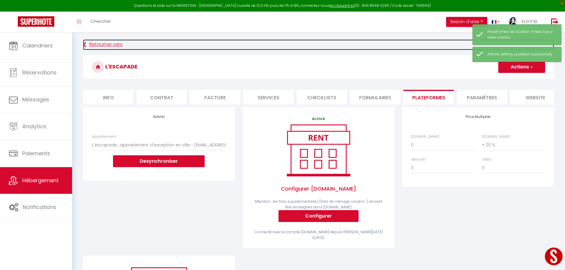
click at [110, 43] on link "Retourner vers" at bounding box center [318, 44] width 471 height 11
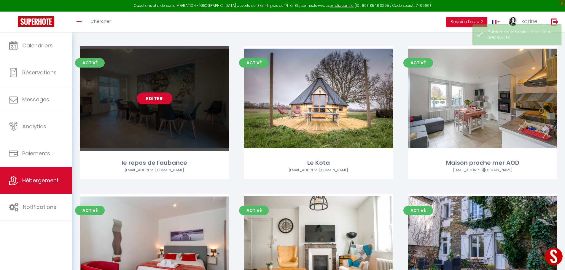
scroll to position [475, 0]
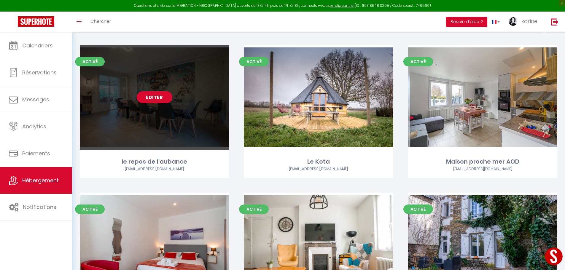
click at [161, 98] on link "Editer" at bounding box center [155, 97] width 36 height 12
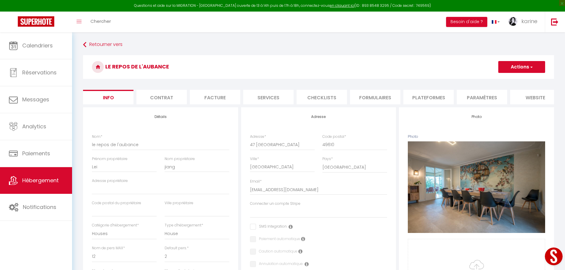
click at [427, 96] on li "Plateformes" at bounding box center [429, 97] width 50 height 15
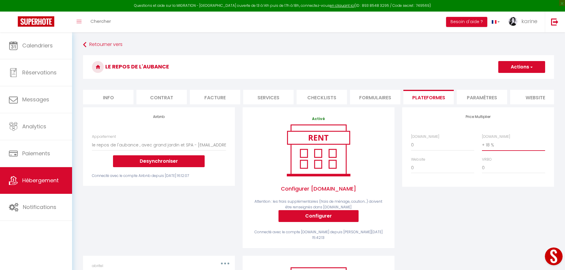
click at [495, 151] on select "0 + 1 % + 2 % + 3 % + 4 % + 5 % + 6 % + 7 % + 8 % + 9 %" at bounding box center [513, 145] width 63 height 11
click at [482, 144] on select "0 + 1 % + 2 % + 3 % + 4 % + 5 % + 6 % + 7 % + 8 % + 9 %" at bounding box center [513, 145] width 63 height 11
click at [515, 66] on button "Actions" at bounding box center [522, 67] width 47 height 12
click at [513, 80] on link "Enregistrer" at bounding box center [521, 80] width 47 height 8
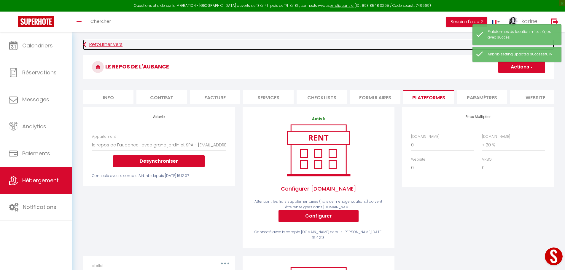
click at [103, 42] on link "Retourner vers" at bounding box center [318, 44] width 471 height 11
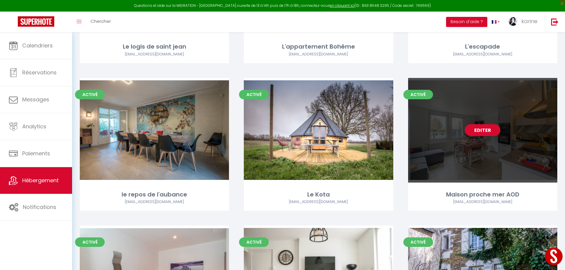
scroll to position [445, 0]
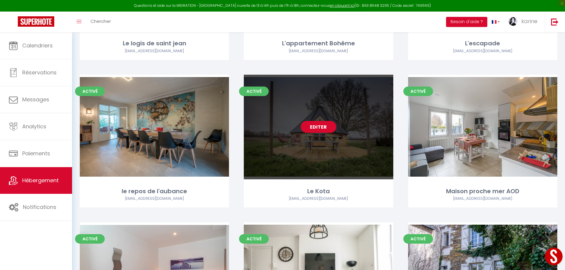
click at [321, 127] on link "Editer" at bounding box center [319, 127] width 36 height 12
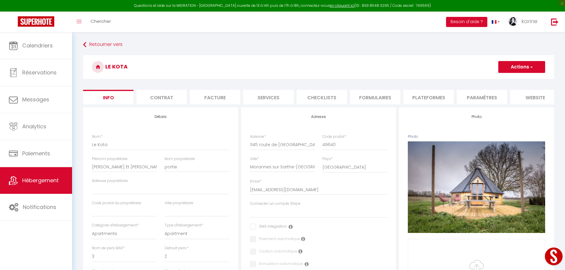
click at [522, 67] on button "Actions" at bounding box center [522, 67] width 47 height 12
click at [417, 97] on li "Plateformes" at bounding box center [429, 97] width 50 height 15
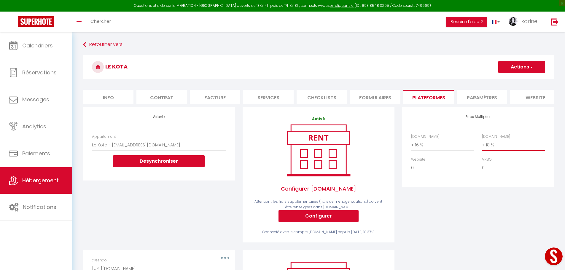
click at [494, 149] on select "0 + 1 % + 2 % + 3 % + 4 % + 5 % + 6 % + 7 % + 8 % + 9 %" at bounding box center [513, 145] width 63 height 11
select select "4238-1052115129256893375"
select select "+ 16 %"
select select "+ 20 %"
click at [419, 149] on select "0 + 1 % + 2 % + 3 % + 4 % + 5 % + 6 % + 7 % + 8 % + 9 %" at bounding box center [442, 145] width 63 height 11
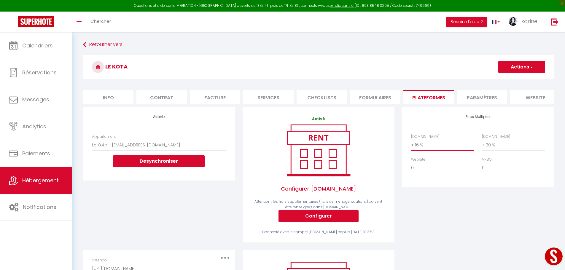
select select "+ 19 %"
click at [411, 144] on select "0 + 1 % + 2 % + 3 % + 4 % + 5 % + 6 % + 7 % + 8 % + 9 %" at bounding box center [442, 145] width 63 height 11
click at [521, 66] on button "Actions" at bounding box center [522, 67] width 47 height 12
click at [518, 81] on link "Enregistrer" at bounding box center [521, 80] width 47 height 8
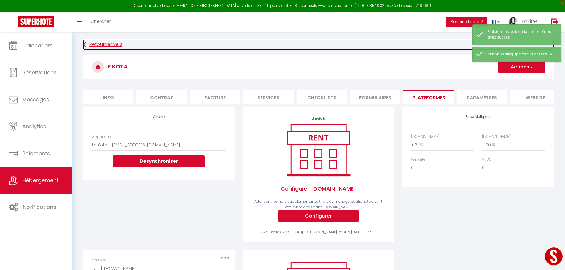
click at [99, 43] on link "Retourner vers" at bounding box center [318, 44] width 471 height 11
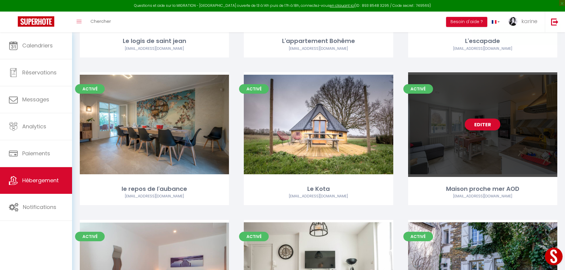
scroll to position [445, 0]
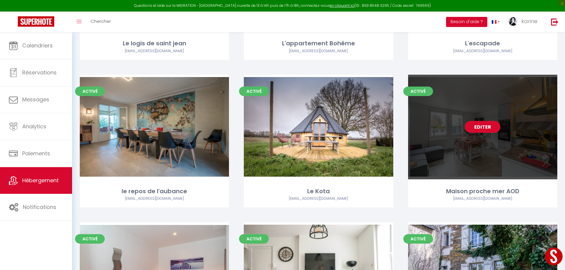
click at [483, 127] on link "Editer" at bounding box center [483, 127] width 36 height 12
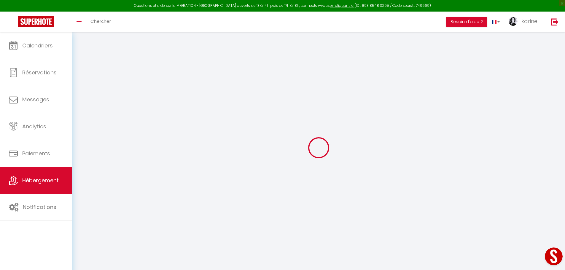
select select "+ 16 %"
select select "+ 18 %"
select select
checkbox input "false"
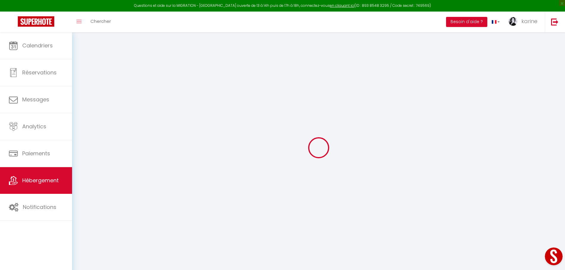
checkbox input "false"
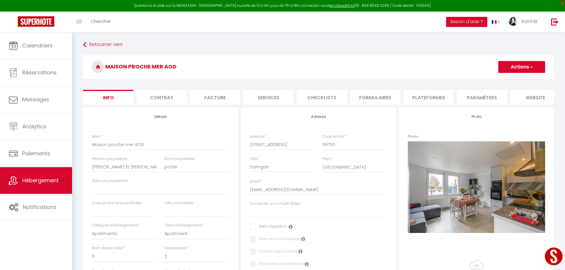
select select
checkbox input "false"
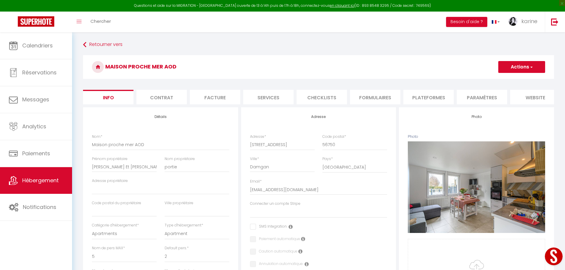
checkbox input "false"
select select "4238-1347791742725642708"
click at [427, 99] on li "Plateformes" at bounding box center [429, 97] width 50 height 15
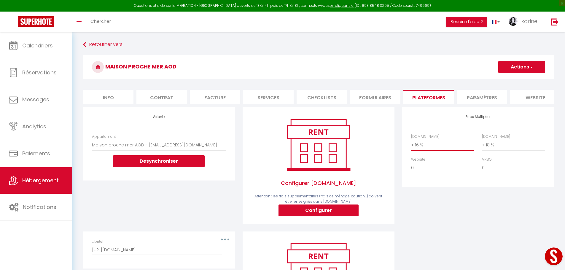
click at [420, 149] on select "0 + 1 % + 2 % + 3 % + 4 % + 5 % + 6 % + 7 % + 8 % + 9 %" at bounding box center [442, 145] width 63 height 11
select select "+ 19 %"
click at [411, 144] on select "0 + 1 % + 2 % + 3 % + 4 % + 5 % + 6 % + 7 % + 8 % + 9 %" at bounding box center [442, 145] width 63 height 11
click at [494, 149] on select "0 + 1 % + 2 % + 3 % + 4 % + 5 % + 6 % + 7 % + 8 % + 9 %" at bounding box center [513, 145] width 63 height 11
select select "+ 20 %"
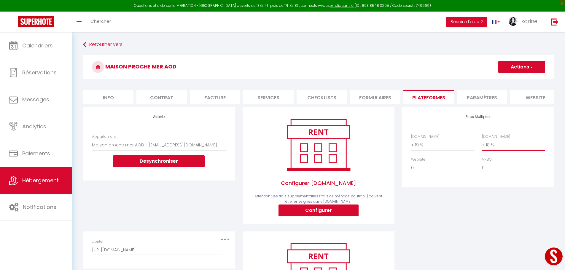
click at [482, 144] on select "0 + 1 % + 2 % + 3 % + 4 % + 5 % + 6 % + 7 % + 8 % + 9 %" at bounding box center [513, 145] width 63 height 11
click at [519, 69] on button "Actions" at bounding box center [522, 67] width 47 height 12
click at [511, 80] on link "Enregistrer" at bounding box center [521, 80] width 47 height 8
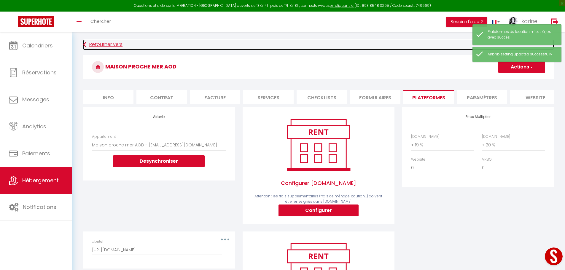
click at [102, 45] on link "Retourner vers" at bounding box center [318, 44] width 471 height 11
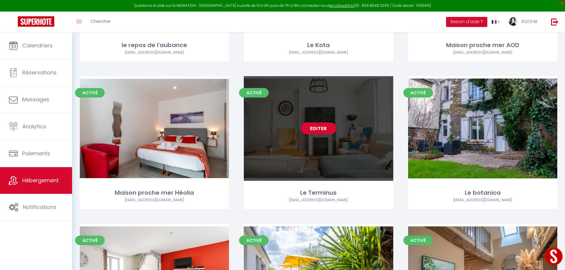
scroll to position [623, 0]
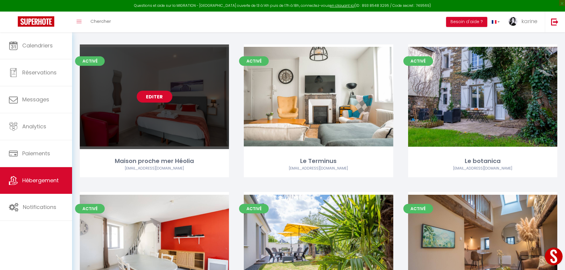
click at [158, 98] on link "Editer" at bounding box center [155, 97] width 36 height 12
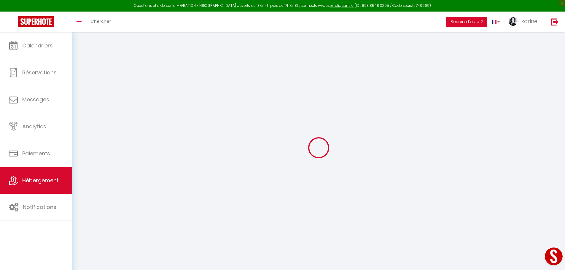
select select "+ 16 %"
select select "+ 18 %"
select select
checkbox input "false"
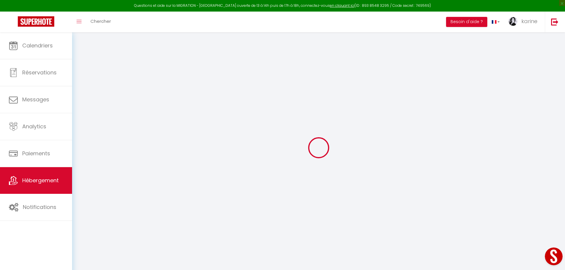
checkbox input "false"
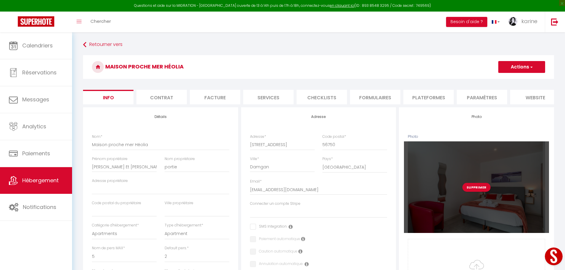
select select
checkbox input "false"
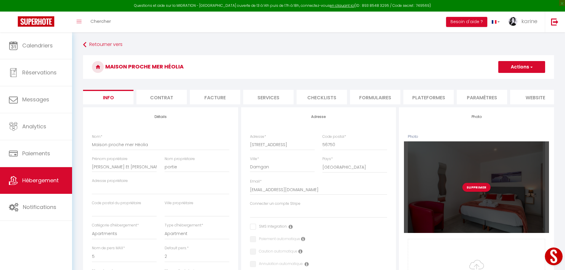
checkbox input "false"
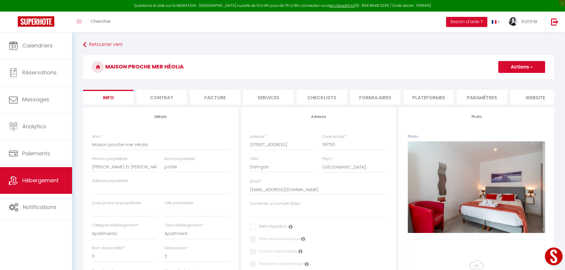
select select "4238-1347842516195780004"
click at [428, 96] on li "Plateformes" at bounding box center [429, 97] width 50 height 15
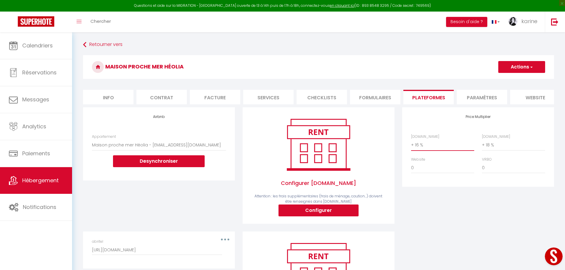
click at [419, 149] on select "0 + 1 % + 2 % + 3 % + 4 % + 5 % + 6 % + 7 % + 8 % + 9 %" at bounding box center [442, 145] width 63 height 11
select select "+ 19 %"
click at [411, 144] on select "0 + 1 % + 2 % + 3 % + 4 % + 5 % + 6 % + 7 % + 8 % + 9 %" at bounding box center [442, 145] width 63 height 11
click at [493, 150] on select "0 + 1 % + 2 % + 3 % + 4 % + 5 % + 6 % + 7 % + 8 % + 9 %" at bounding box center [513, 145] width 63 height 11
select select "+ 20 %"
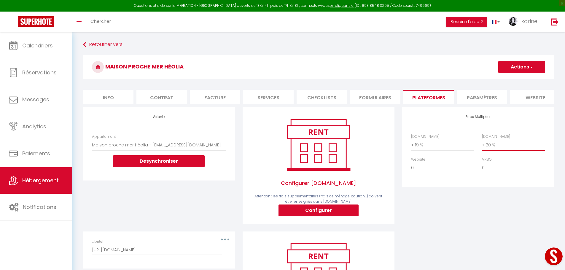
click at [482, 144] on select "0 + 1 % + 2 % + 3 % + 4 % + 5 % + 6 % + 7 % + 8 % + 9 %" at bounding box center [513, 145] width 63 height 11
click at [518, 64] on button "Actions" at bounding box center [522, 67] width 47 height 12
click at [511, 80] on link "Enregistrer" at bounding box center [521, 80] width 47 height 8
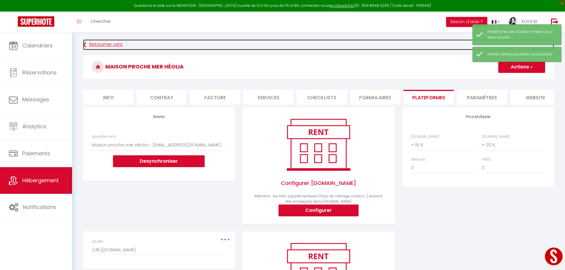
click at [94, 45] on link "Retourner vers" at bounding box center [318, 44] width 471 height 11
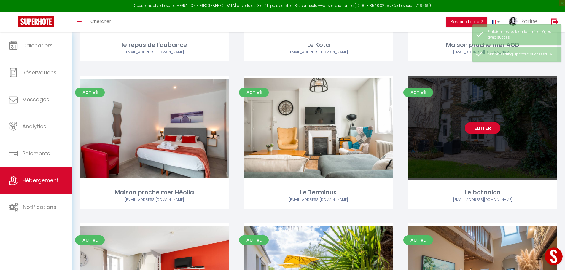
scroll to position [594, 0]
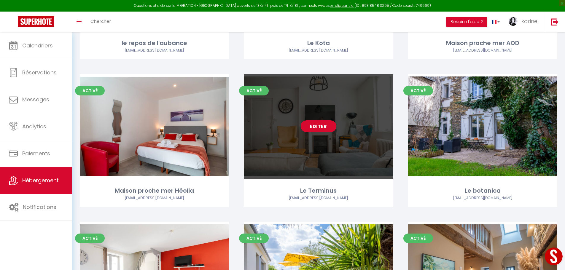
click at [317, 123] on link "Editer" at bounding box center [319, 127] width 36 height 12
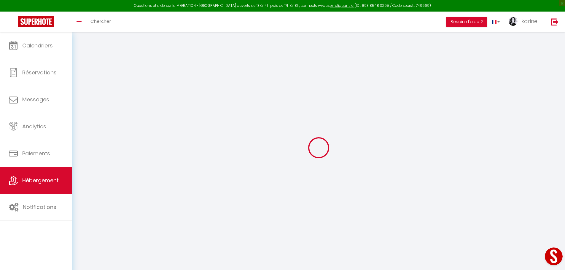
select select "+ 18 %"
select select
checkbox input "false"
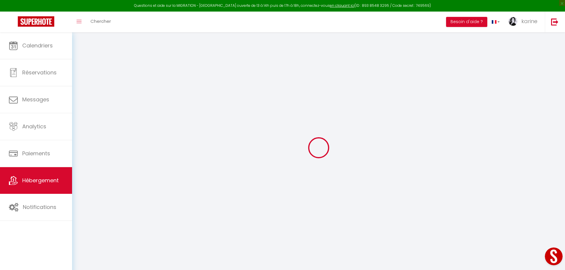
checkbox input "false"
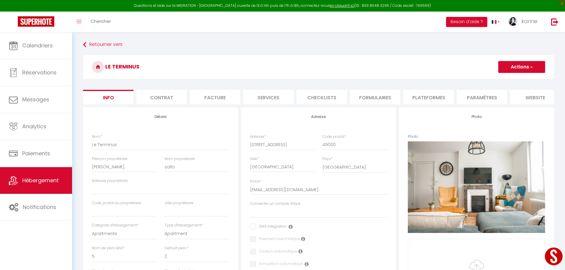
select select
checkbox input "false"
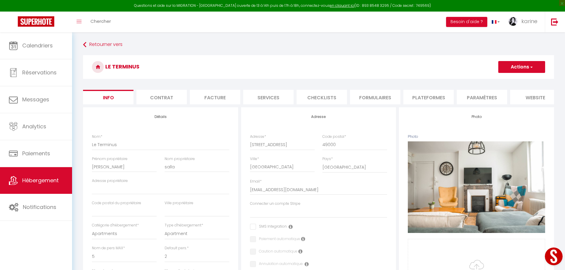
checkbox input "false"
select select "4238-1053016040075586164"
click at [513, 65] on button "Actions" at bounding box center [522, 67] width 47 height 12
click at [430, 99] on li "Plateformes" at bounding box center [429, 97] width 50 height 15
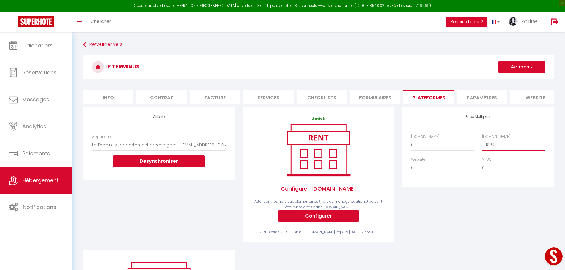
click at [491, 148] on select "0 + 1 % + 2 % + 3 % + 4 % + 5 % + 6 % + 7 % + 8 % + 9 %" at bounding box center [513, 145] width 63 height 11
select select "+ 20 %"
click at [482, 144] on select "0 + 1 % + 2 % + 3 % + 4 % + 5 % + 6 % + 7 % + 8 % + 9 %" at bounding box center [513, 145] width 63 height 11
click at [514, 64] on button "Actions" at bounding box center [522, 67] width 47 height 12
click at [514, 80] on link "Enregistrer" at bounding box center [521, 80] width 47 height 8
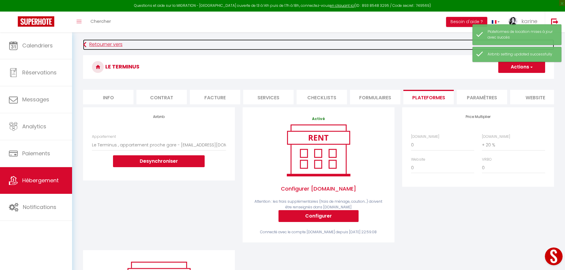
click at [102, 42] on link "Retourner vers" at bounding box center [318, 44] width 471 height 11
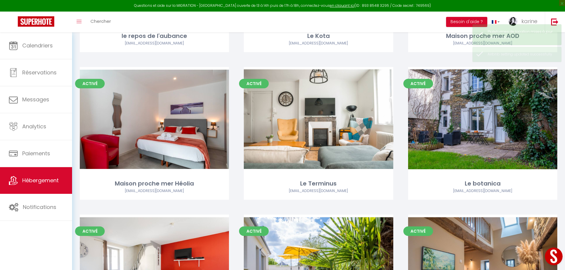
scroll to position [623, 0]
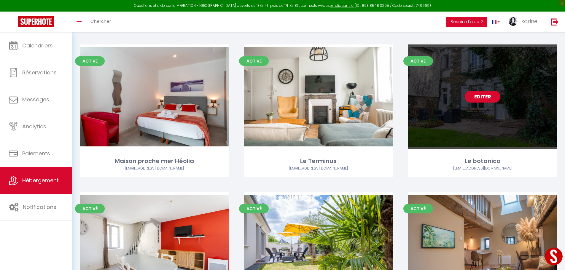
click at [484, 93] on link "Editer" at bounding box center [483, 97] width 36 height 12
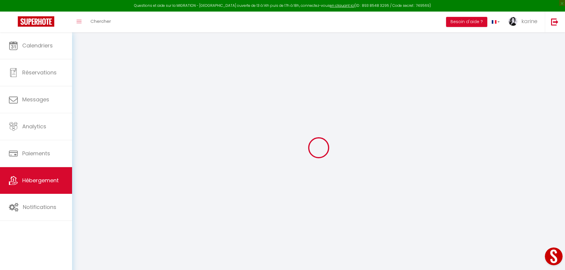
select select "+ 18 %"
select select
checkbox input "false"
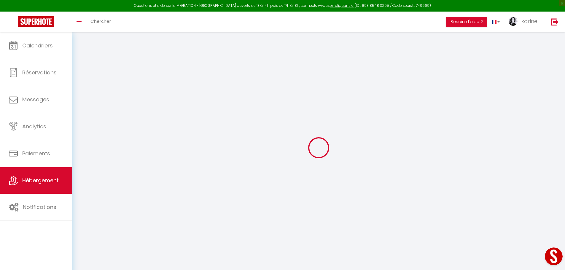
checkbox input "false"
select select "4238-1101482600301863651"
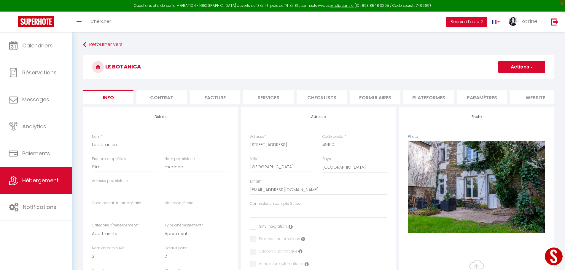
click at [425, 96] on li "Plateformes" at bounding box center [429, 97] width 50 height 15
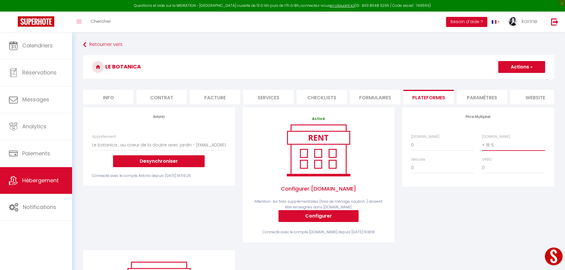
click at [492, 149] on select "0 + 1 % + 2 % + 3 % + 4 % + 5 % + 6 % + 7 % + 8 % + 9 %" at bounding box center [513, 145] width 63 height 11
select select "+ 20 %"
click at [482, 144] on select "0 + 1 % + 2 % + 3 % + 4 % + 5 % + 6 % + 7 % + 8 % + 9 %" at bounding box center [513, 145] width 63 height 11
click at [517, 66] on button "Actions" at bounding box center [522, 67] width 47 height 12
click at [515, 80] on link "Enregistrer" at bounding box center [521, 80] width 47 height 8
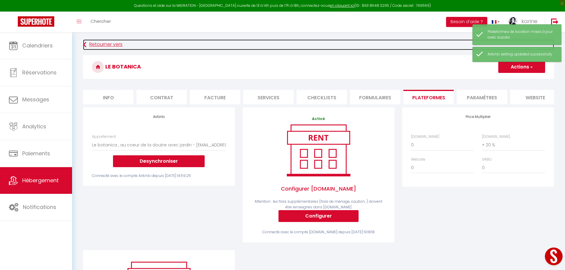
click at [111, 44] on link "Retourner vers" at bounding box center [318, 44] width 471 height 11
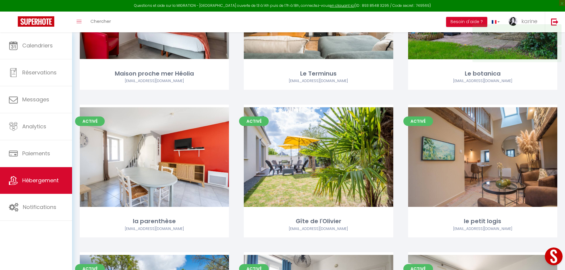
scroll to position [772, 0]
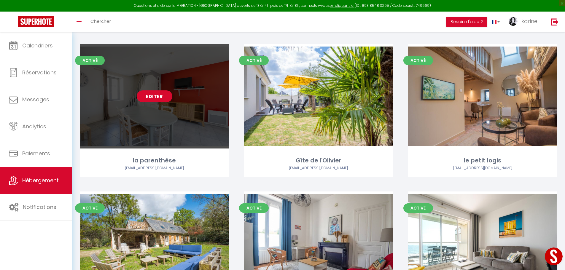
click at [150, 96] on link "Editer" at bounding box center [155, 97] width 36 height 12
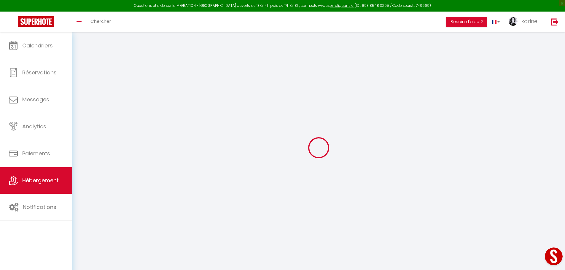
select select "+ 15 %"
select select
checkbox input "false"
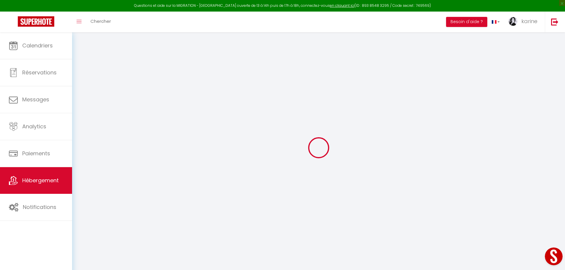
checkbox input "false"
select select
checkbox input "false"
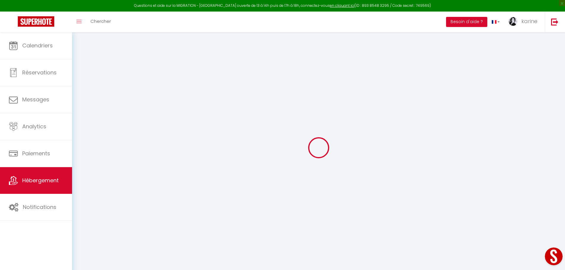
checkbox input "false"
select select "4238-1396305126630141227"
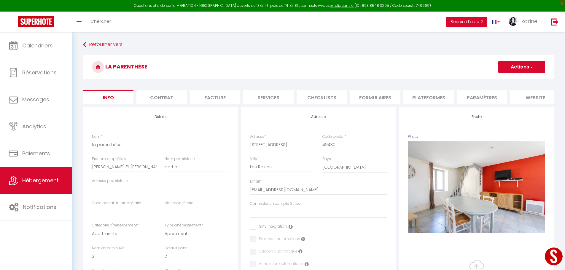
click at [427, 97] on li "Plateformes" at bounding box center [429, 97] width 50 height 15
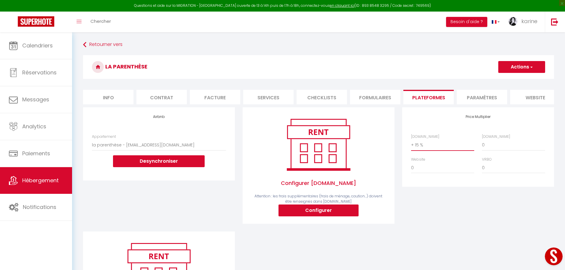
click at [427, 149] on select "0 + 1 % + 2 % + 3 % + 4 % + 5 % + 6 % + 7 % + 8 % + 9 %" at bounding box center [442, 145] width 63 height 11
select select "+ 19 %"
click at [411, 144] on select "0 + 1 % + 2 % + 3 % + 4 % + 5 % + 6 % + 7 % + 8 % + 9 %" at bounding box center [442, 145] width 63 height 11
click at [487, 151] on select "0 + 1 % + 2 % + 3 % + 4 % + 5 % + 6 % + 7 % + 8 % + 9 %" at bounding box center [513, 145] width 63 height 11
select select "+ 20 %"
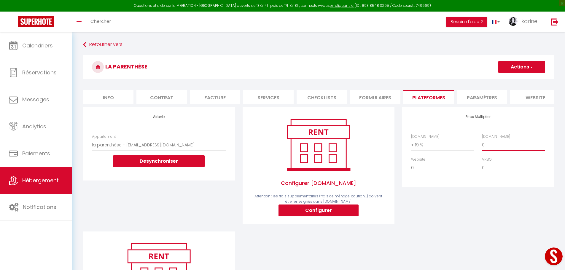
click at [482, 144] on select "0 + 1 % + 2 % + 3 % + 4 % + 5 % + 6 % + 7 % + 8 % + 9 %" at bounding box center [513, 145] width 63 height 11
click at [520, 65] on button "Actions" at bounding box center [522, 67] width 47 height 12
click at [516, 80] on link "Enregistrer" at bounding box center [521, 80] width 47 height 8
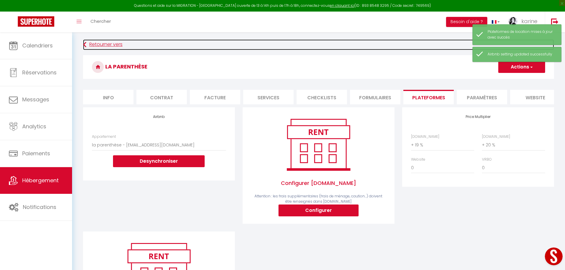
click at [110, 43] on link "Retourner vers" at bounding box center [318, 44] width 471 height 11
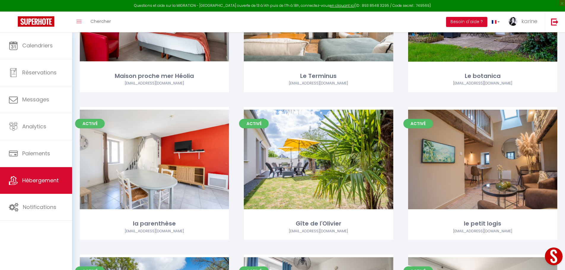
scroll to position [712, 0]
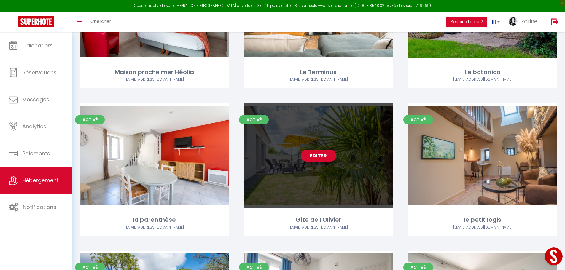
click at [323, 154] on link "Editer" at bounding box center [319, 156] width 36 height 12
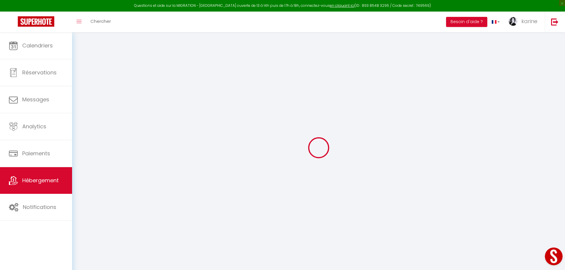
select select "+ 18 %"
select select
checkbox input "false"
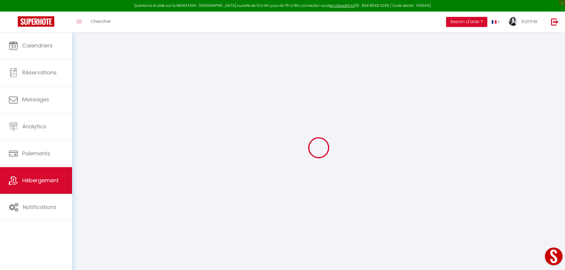
checkbox input "false"
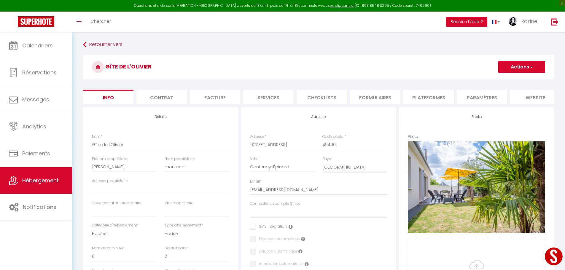
select select
checkbox input "false"
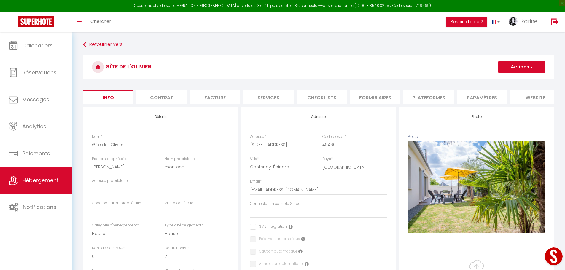
checkbox input "false"
select select "4238-54173856"
click at [416, 95] on li "Plateformes" at bounding box center [429, 97] width 50 height 15
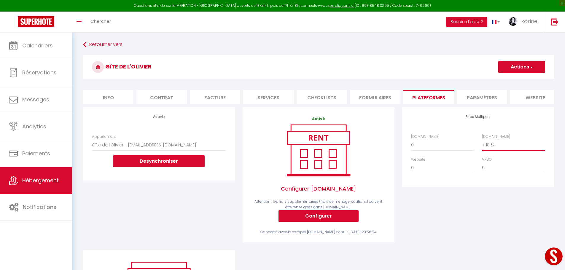
click at [492, 150] on select "0 + 1 % + 2 % + 3 % + 4 % + 5 % + 6 % + 7 % + 8 % + 9 %" at bounding box center [513, 145] width 63 height 11
select select "+ 20 %"
click at [482, 144] on select "0 + 1 % + 2 % + 3 % + 4 % + 5 % + 6 % + 7 % + 8 % + 9 %" at bounding box center [513, 145] width 63 height 11
click at [523, 64] on button "Actions" at bounding box center [522, 67] width 47 height 12
click at [519, 79] on link "Enregistrer" at bounding box center [521, 80] width 47 height 8
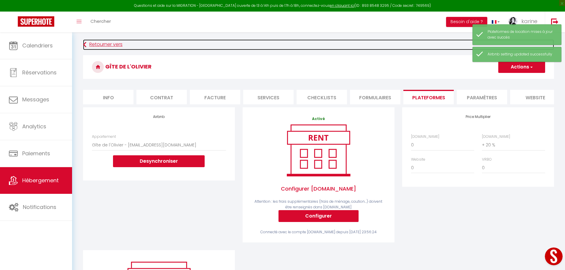
click at [102, 44] on link "Retourner vers" at bounding box center [318, 44] width 471 height 11
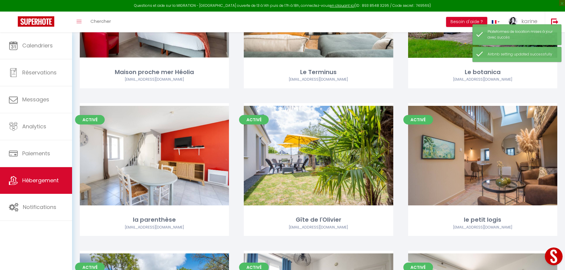
scroll to position [801, 0]
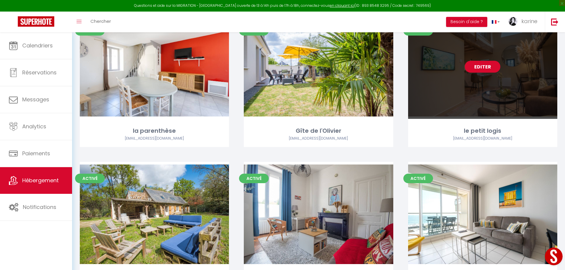
click at [480, 69] on link "Editer" at bounding box center [483, 67] width 36 height 12
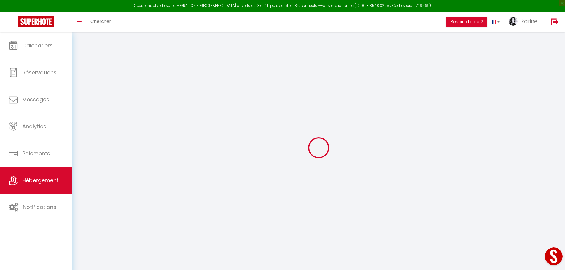
select select "+ 18 %"
select select
checkbox input "false"
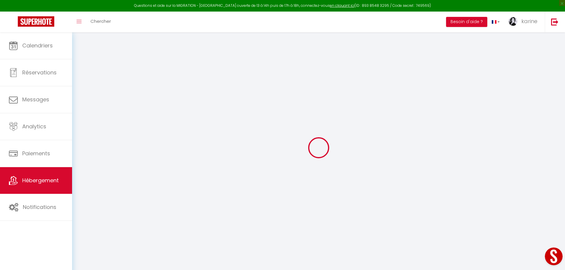
checkbox input "false"
select select
checkbox input "false"
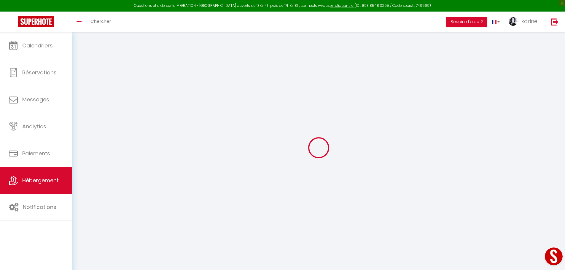
checkbox input "false"
select select "4238-1336232555714773750"
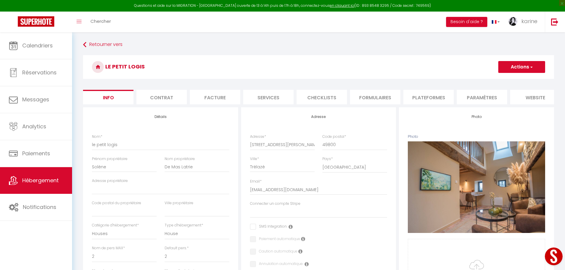
click at [525, 67] on button "Actions" at bounding box center [522, 67] width 47 height 12
click at [425, 96] on li "Plateformes" at bounding box center [429, 97] width 50 height 15
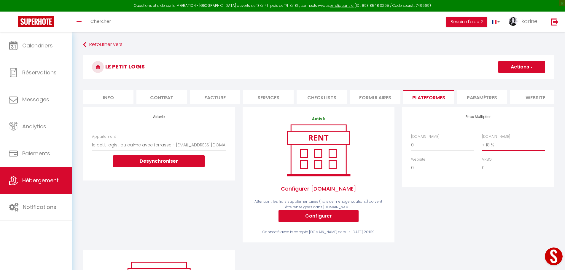
click at [495, 149] on select "0 + 1 % + 2 % + 3 % + 4 % + 5 % + 6 % + 7 % + 8 % + 9 %" at bounding box center [513, 145] width 63 height 11
select select "+ 20 %"
click at [482, 144] on select "0 + 1 % + 2 % + 3 % + 4 % + 5 % + 6 % + 7 % + 8 % + 9 %" at bounding box center [513, 145] width 63 height 11
click at [516, 68] on button "Actions" at bounding box center [522, 67] width 47 height 12
click at [520, 80] on link "Enregistrer" at bounding box center [521, 80] width 47 height 8
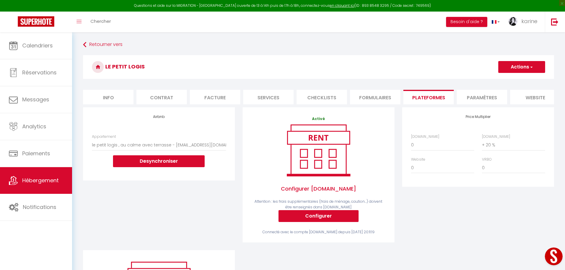
click at [526, 65] on button "Actions" at bounding box center [522, 67] width 47 height 12
click at [518, 80] on link "Enregistrer" at bounding box center [521, 80] width 47 height 8
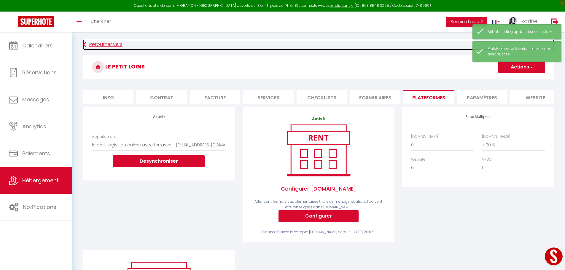
click at [96, 45] on link "Retourner vers" at bounding box center [318, 44] width 471 height 11
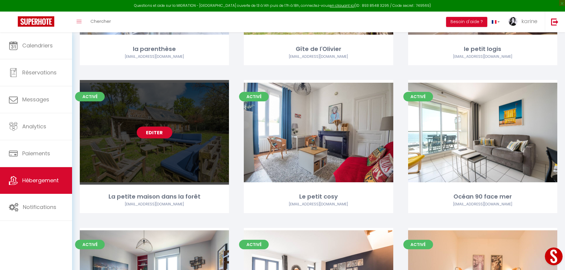
scroll to position [890, 0]
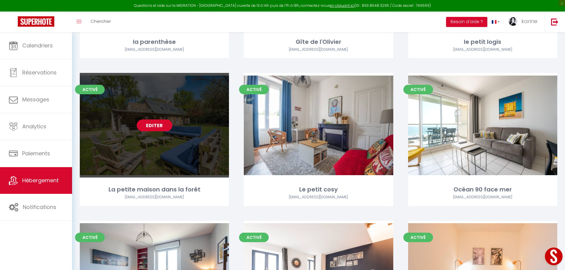
click at [150, 128] on link "Editer" at bounding box center [155, 126] width 36 height 12
select select "3"
select select "2"
select select "1"
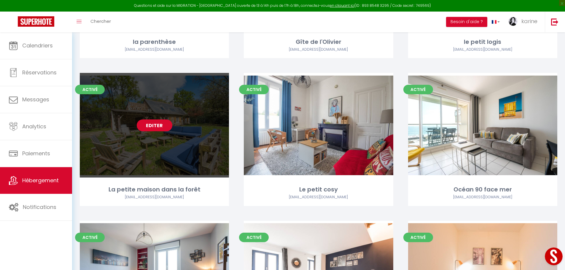
select select "28"
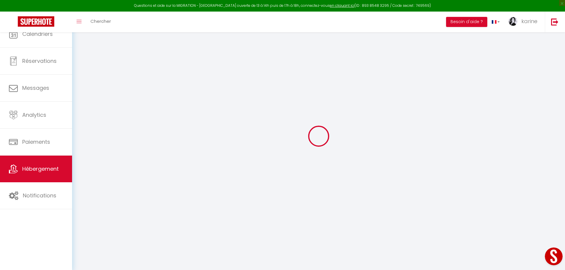
select select
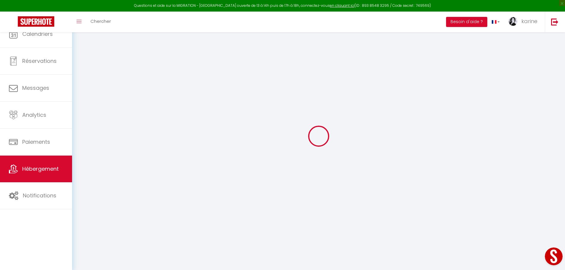
select select
checkbox input "false"
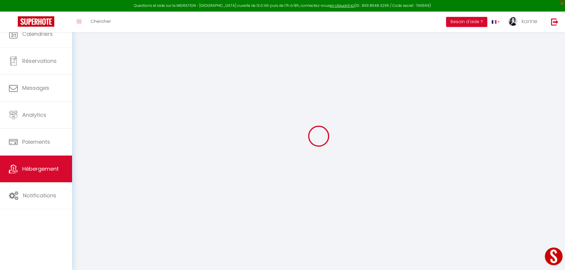
select select
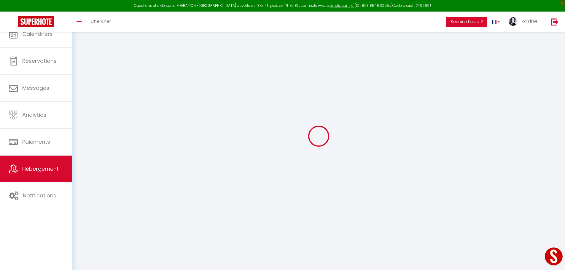
select select
checkbox input "false"
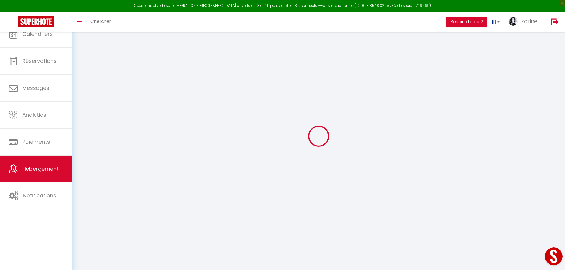
checkbox input "false"
select select
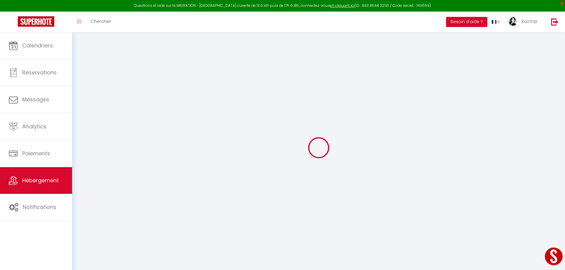
select select
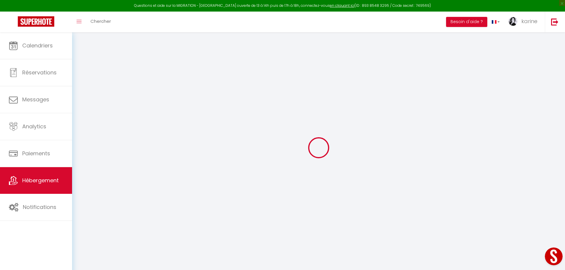
select select
checkbox input "false"
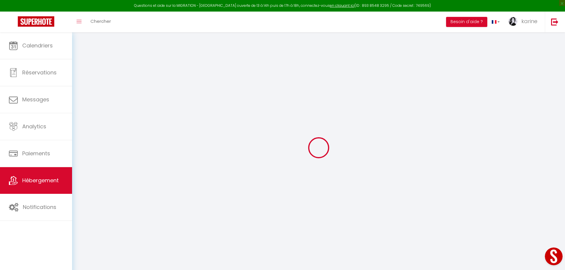
select select
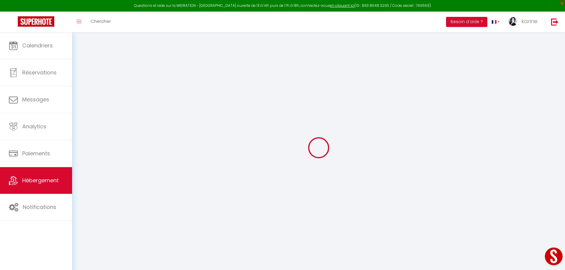
select select
checkbox input "false"
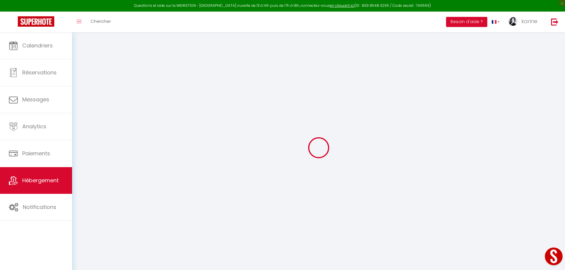
checkbox input "false"
select select
type input "La petite maison dans la forêt"
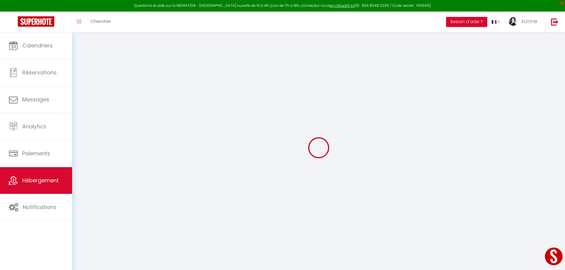
type input "Bérénice"
type input "socheleau"
select select "houses"
select select "5"
select select "2"
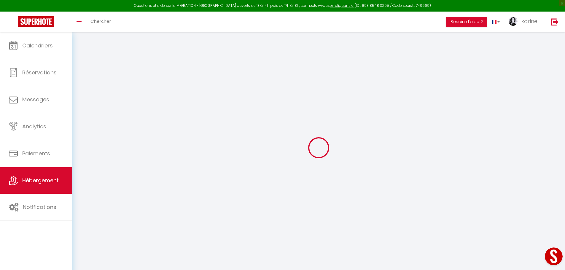
type input "140"
type input "50"
type input "5"
type input "0"
select select
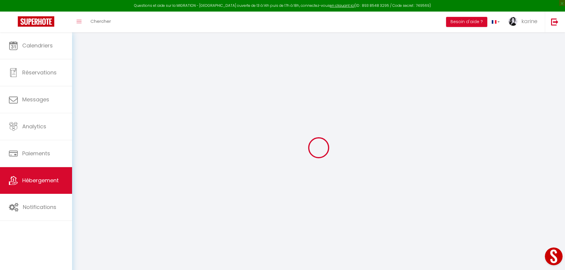
select select
type input "la fosse fouquet"
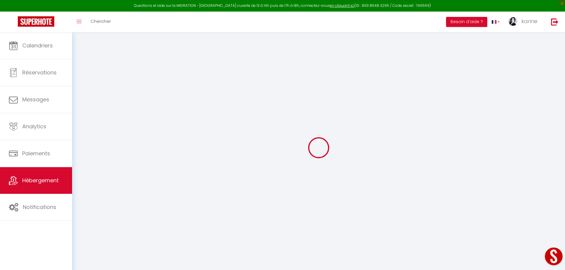
type input "49350"
type input "Gennes-Val-de-Loire"
type input "[EMAIL_ADDRESS][DOMAIN_NAME]"
select select
checkbox input "false"
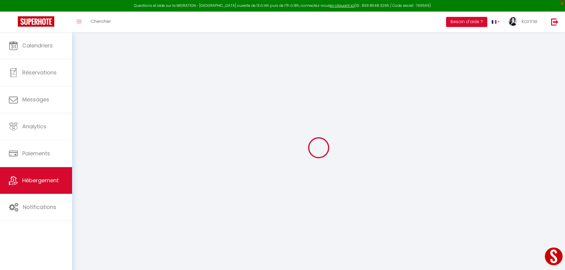
checkbox input "false"
radio input "true"
type input "22"
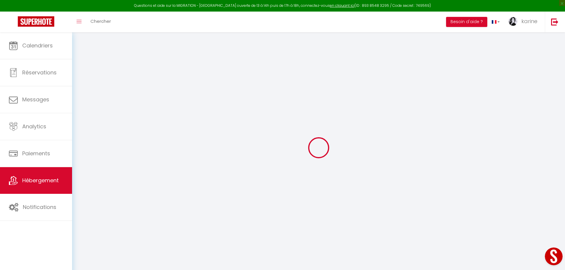
type input "50"
type input "0"
select select
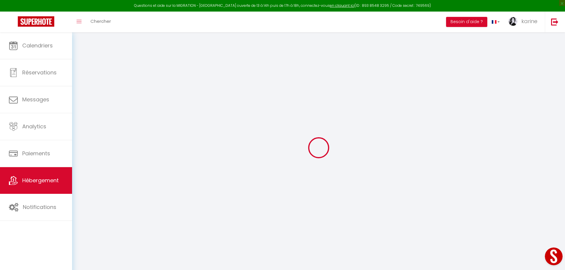
select select
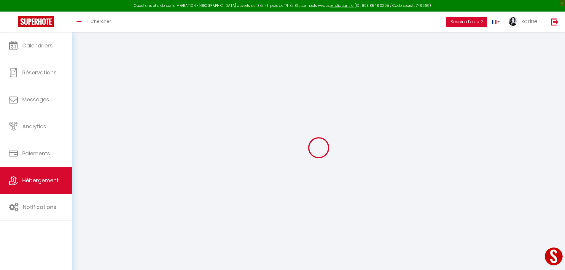
checkbox input "false"
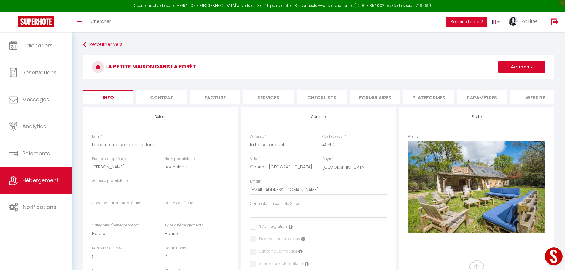
click at [429, 95] on li "Plateformes" at bounding box center [429, 97] width 50 height 15
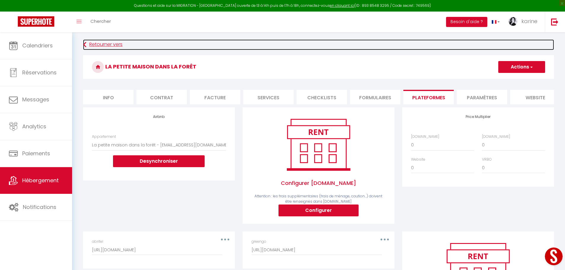
click at [102, 44] on link "Retourner vers" at bounding box center [318, 44] width 471 height 11
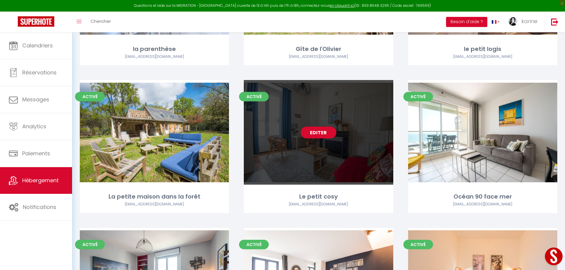
scroll to position [890, 0]
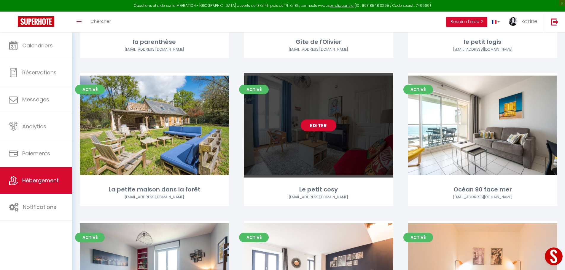
click at [318, 127] on link "Editer" at bounding box center [319, 126] width 36 height 12
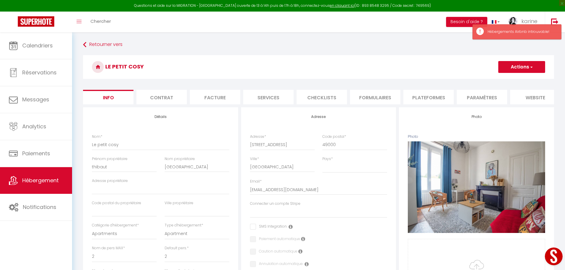
click at [434, 98] on li "Plateformes" at bounding box center [429, 97] width 50 height 15
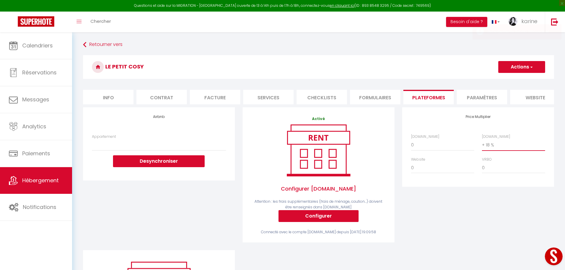
click at [488, 150] on select "0 + 1 % + 2 % + 3 % + 4 % + 5 % + 6 % + 7 % + 8 % + 9 %" at bounding box center [513, 145] width 63 height 11
click at [482, 144] on select "0 + 1 % + 2 % + 3 % + 4 % + 5 % + 6 % + 7 % + 8 % + 9 %" at bounding box center [513, 145] width 63 height 11
click at [519, 65] on button "Actions" at bounding box center [522, 67] width 47 height 12
click at [518, 77] on link "Enregistrer" at bounding box center [521, 80] width 47 height 8
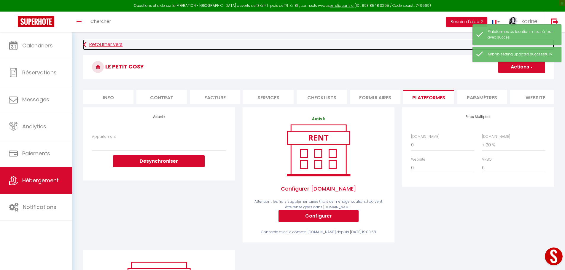
click at [101, 41] on link "Retourner vers" at bounding box center [318, 44] width 471 height 11
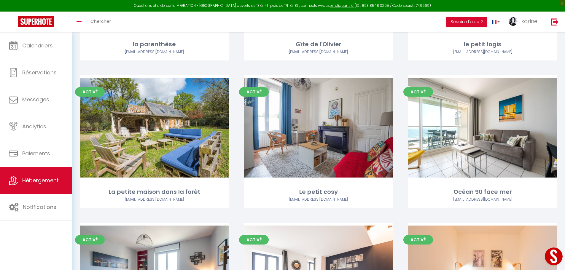
scroll to position [890, 0]
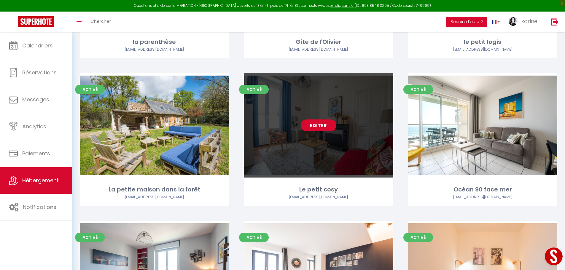
click at [320, 125] on link "Editer" at bounding box center [319, 126] width 36 height 12
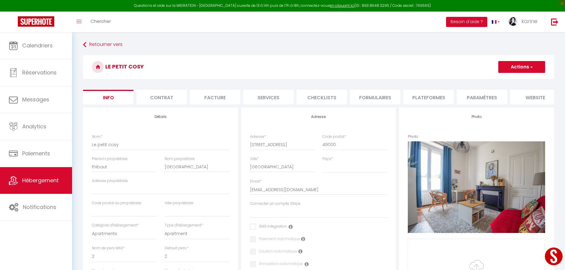
click at [425, 96] on li "Plateformes" at bounding box center [429, 97] width 50 height 15
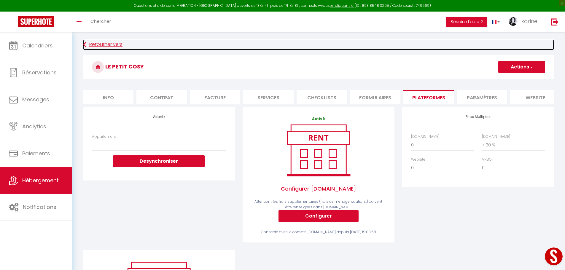
click at [107, 45] on link "Retourner vers" at bounding box center [318, 44] width 471 height 11
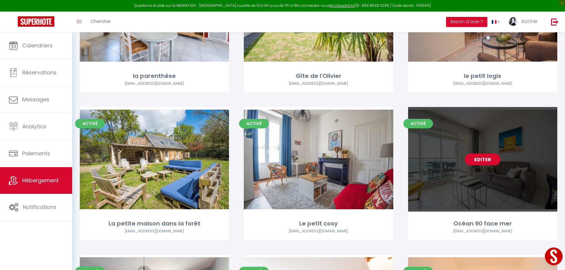
scroll to position [920, 0]
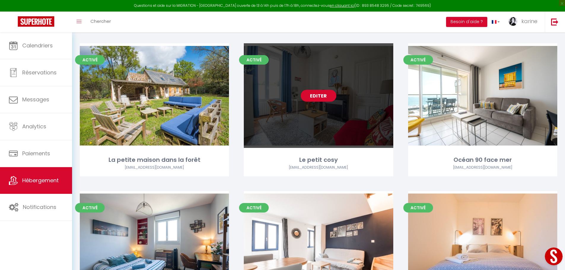
click at [318, 96] on link "Editer" at bounding box center [319, 96] width 36 height 12
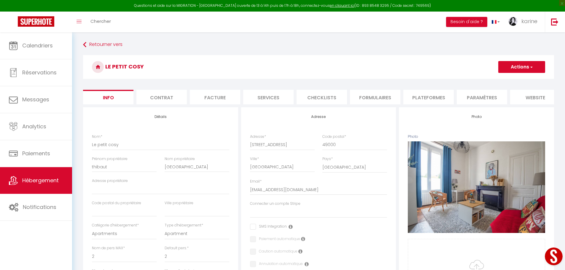
click at [436, 96] on li "Plateformes" at bounding box center [429, 97] width 50 height 15
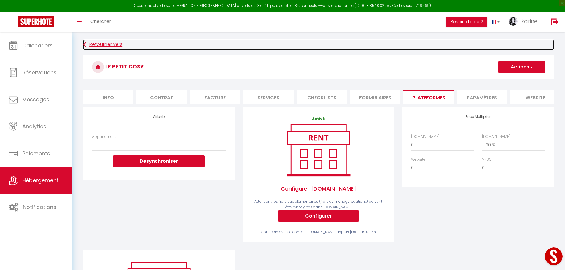
click at [92, 44] on link "Retourner vers" at bounding box center [318, 44] width 471 height 11
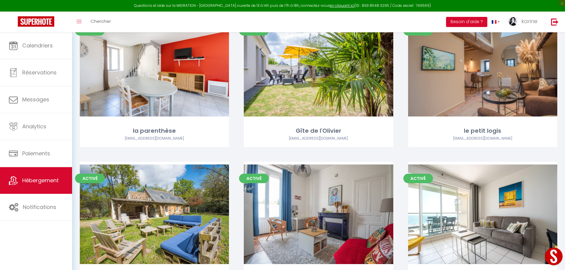
scroll to position [950, 0]
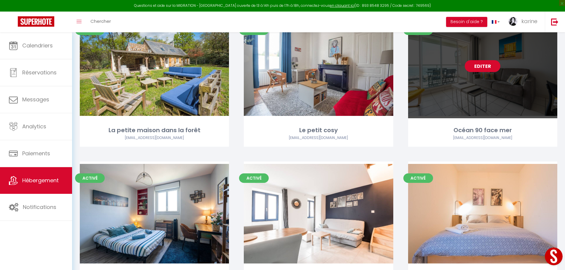
click at [485, 66] on link "Editer" at bounding box center [483, 66] width 36 height 12
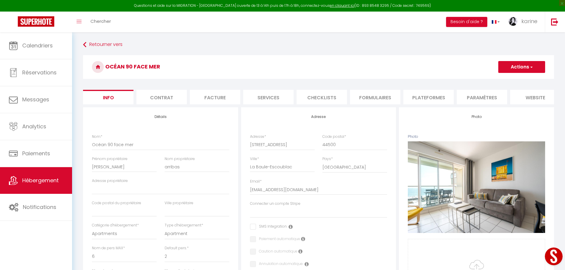
click at [422, 96] on li "Plateformes" at bounding box center [429, 97] width 50 height 15
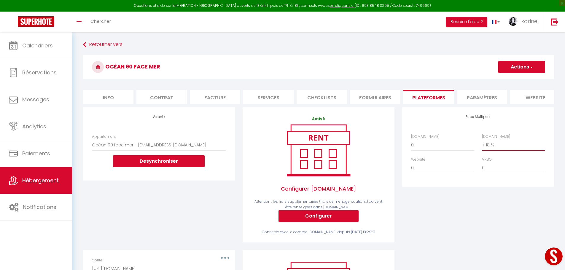
click at [490, 149] on select "0 + 1 % + 2 % + 3 % + 4 % + 5 % + 6 % + 7 % + 8 % + 9 %" at bounding box center [513, 145] width 63 height 11
click at [482, 144] on select "0 + 1 % + 2 % + 3 % + 4 % + 5 % + 6 % + 7 % + 8 % + 9 %" at bounding box center [513, 145] width 63 height 11
click at [522, 64] on button "Actions" at bounding box center [522, 67] width 47 height 12
click at [519, 81] on link "Enregistrer" at bounding box center [521, 80] width 47 height 8
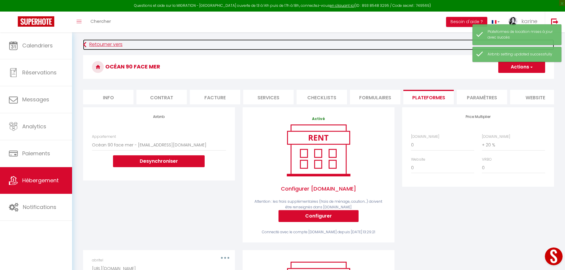
click at [91, 42] on link "Retourner vers" at bounding box center [318, 44] width 471 height 11
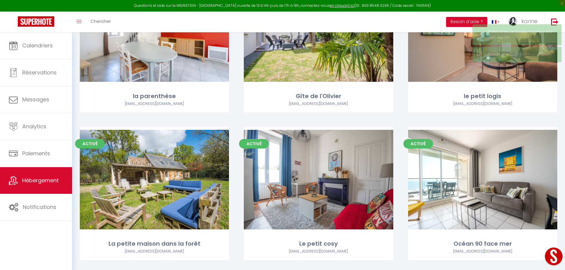
scroll to position [890, 0]
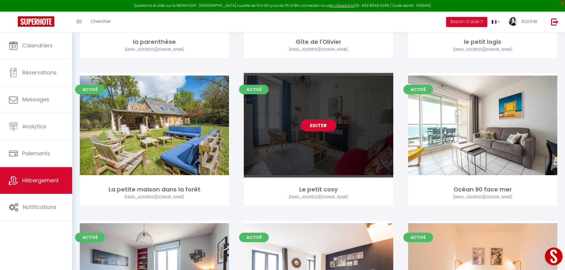
click at [319, 127] on link "Editer" at bounding box center [319, 126] width 36 height 12
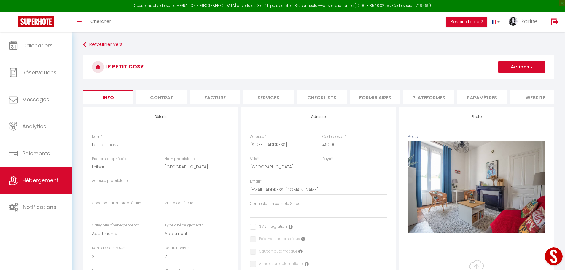
click at [433, 99] on li "Plateformes" at bounding box center [429, 97] width 50 height 15
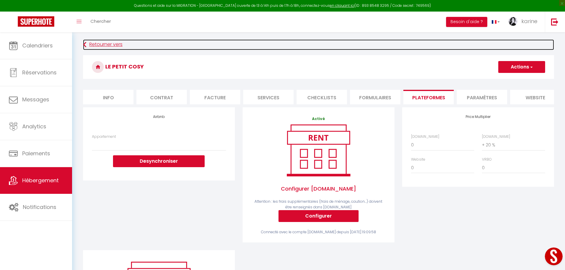
click at [92, 44] on link "Retourner vers" at bounding box center [318, 44] width 471 height 11
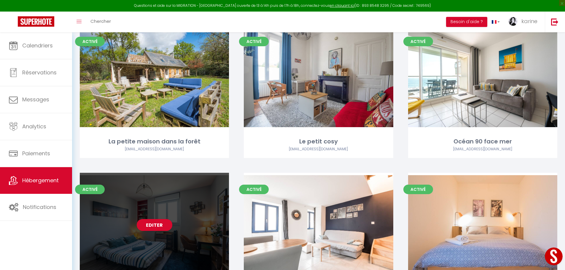
scroll to position [966, 0]
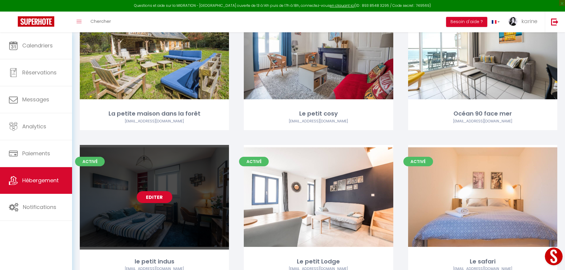
click at [152, 197] on link "Editer" at bounding box center [155, 197] width 36 height 12
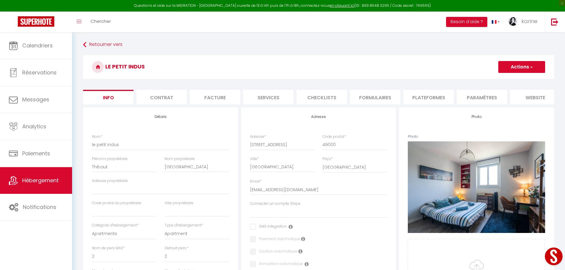
click at [428, 95] on li "Plateformes" at bounding box center [429, 97] width 50 height 15
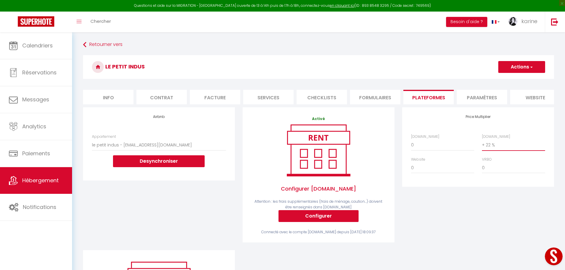
click at [493, 151] on select "0 + 1 % + 2 % + 3 % + 4 % + 5 % + 6 % + 7 % + 8 % + 9 %" at bounding box center [513, 145] width 63 height 11
click at [482, 144] on select "0 + 1 % + 2 % + 3 % + 4 % + 5 % + 6 % + 7 % + 8 % + 9 %" at bounding box center [513, 145] width 63 height 11
click at [521, 67] on button "Actions" at bounding box center [522, 67] width 47 height 12
click at [517, 80] on link "Enregistrer" at bounding box center [521, 80] width 47 height 8
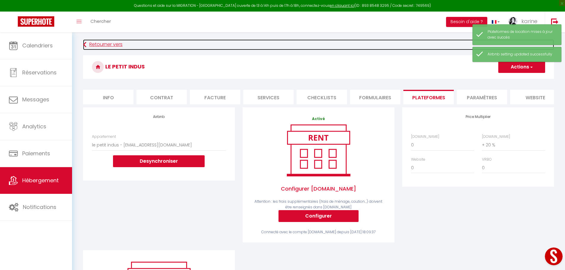
click at [98, 45] on link "Retourner vers" at bounding box center [318, 44] width 471 height 11
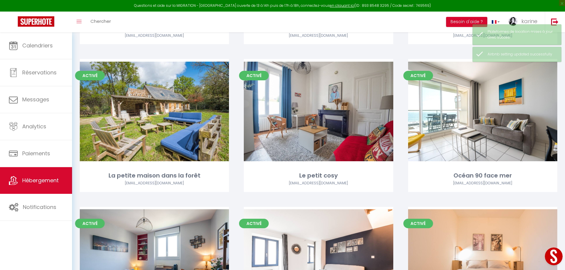
scroll to position [996, 0]
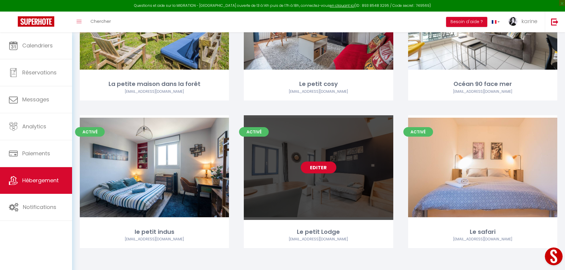
click at [314, 168] on link "Editer" at bounding box center [319, 168] width 36 height 12
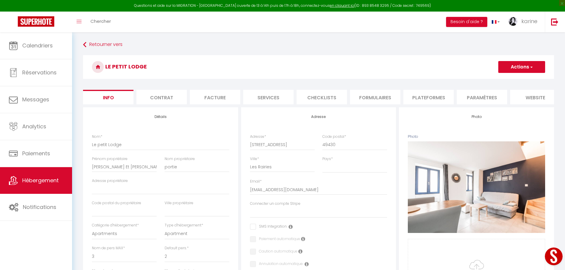
click at [437, 96] on li "Plateformes" at bounding box center [429, 97] width 50 height 15
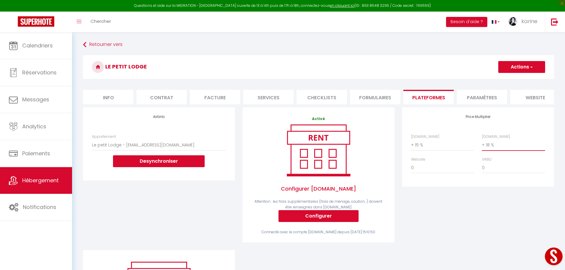
click at [494, 148] on select "0 + 1 % + 2 % + 3 % + 4 % + 5 % + 6 % + 7 % + 8 % + 9 %" at bounding box center [513, 145] width 63 height 11
click at [482, 144] on select "0 + 1 % + 2 % + 3 % + 4 % + 5 % + 6 % + 7 % + 8 % + 9 %" at bounding box center [513, 145] width 63 height 11
click at [425, 148] on select "0 + 1 % + 2 % + 3 % + 4 % + 5 % + 6 % + 7 % + 8 % + 9 %" at bounding box center [442, 145] width 63 height 11
click at [411, 144] on select "0 + 1 % + 2 % + 3 % + 4 % + 5 % + 6 % + 7 % + 8 % + 9 %" at bounding box center [442, 145] width 63 height 11
click at [525, 64] on button "Actions" at bounding box center [522, 67] width 47 height 12
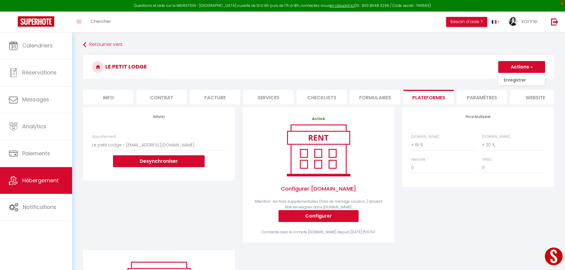
click at [518, 80] on link "Enregistrer" at bounding box center [521, 80] width 47 height 8
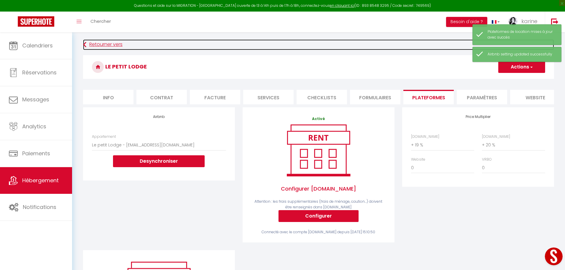
click at [92, 43] on link "Retourner vers" at bounding box center [318, 44] width 471 height 11
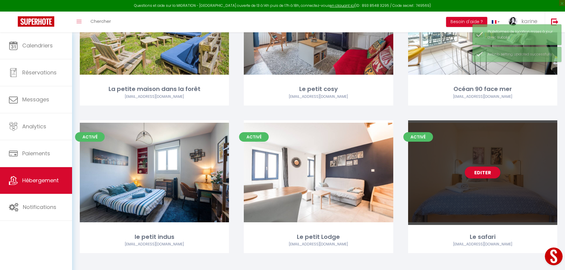
scroll to position [996, 0]
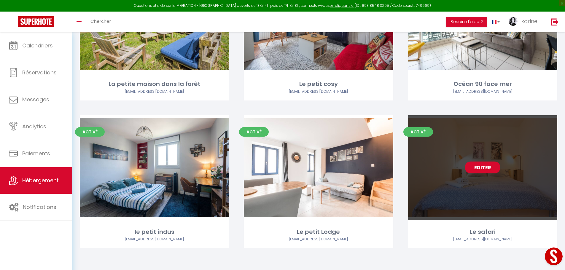
click at [482, 169] on link "Editer" at bounding box center [483, 168] width 36 height 12
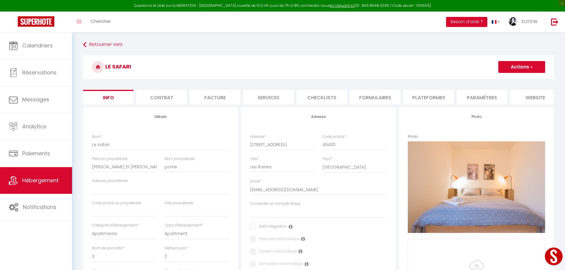
click at [426, 94] on li "Plateformes" at bounding box center [429, 97] width 50 height 15
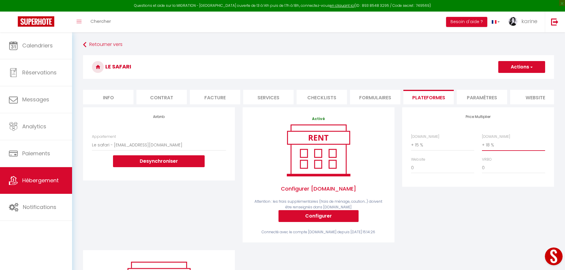
click at [488, 148] on select "0 + 1 % + 2 % + 3 % + 4 % + 5 % + 6 % + 7 % + 8 % + 9 %" at bounding box center [513, 145] width 63 height 11
click at [482, 144] on select "0 + 1 % + 2 % + 3 % + 4 % + 5 % + 6 % + 7 % + 8 % + 9 %" at bounding box center [513, 145] width 63 height 11
click at [426, 150] on select "0 + 1 % + 2 % + 3 % + 4 % + 5 % + 6 % + 7 % + 8 % + 9 %" at bounding box center [442, 145] width 63 height 11
click at [411, 144] on select "0 + 1 % + 2 % + 3 % + 4 % + 5 % + 6 % + 7 % + 8 % + 9 %" at bounding box center [442, 145] width 63 height 11
click at [523, 68] on button "Actions" at bounding box center [522, 67] width 47 height 12
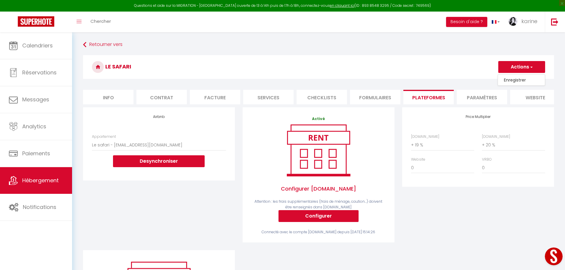
click at [514, 78] on link "Enregistrer" at bounding box center [521, 80] width 47 height 8
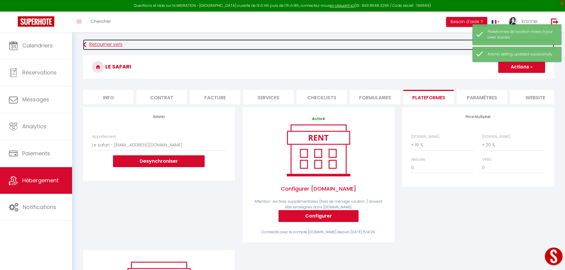
click at [104, 44] on link "Retourner vers" at bounding box center [318, 44] width 471 height 11
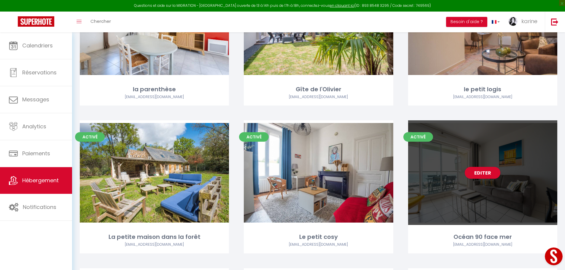
scroll to position [890, 0]
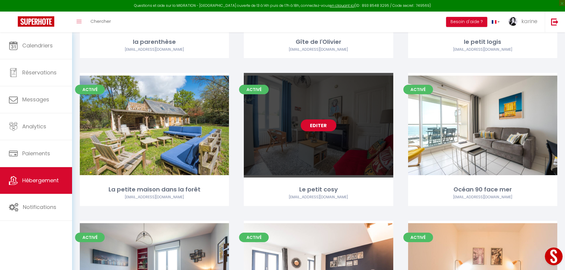
click at [316, 124] on link "Editer" at bounding box center [319, 126] width 36 height 12
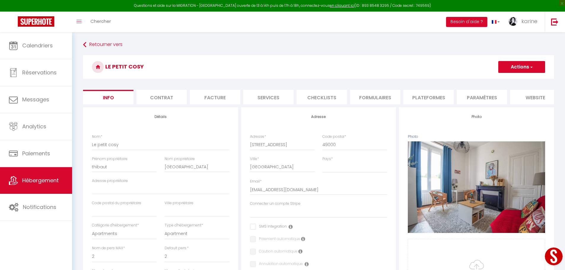
click at [440, 99] on li "Plateformes" at bounding box center [429, 97] width 50 height 15
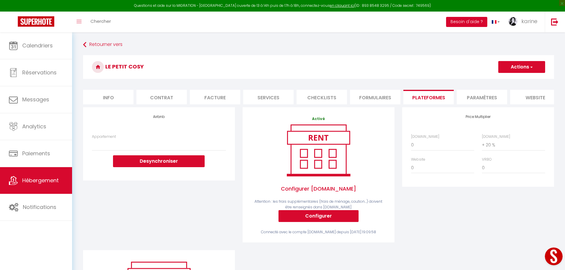
click at [471, 21] on button "Besoin d'aide ?" at bounding box center [466, 22] width 41 height 10
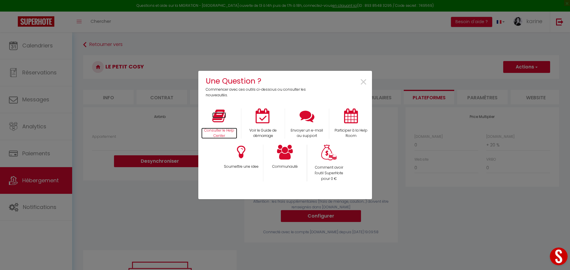
click at [218, 117] on icon at bounding box center [219, 116] width 14 height 15
drag, startPoint x: 362, startPoint y: 81, endPoint x: 356, endPoint y: 81, distance: 5.9
click at [362, 81] on span "×" at bounding box center [363, 82] width 8 height 19
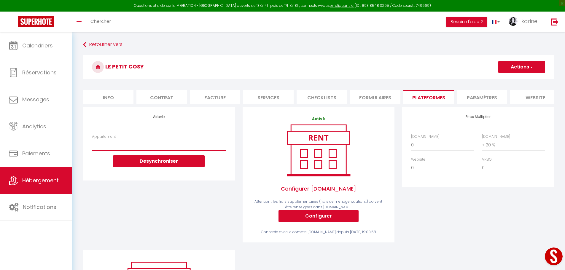
click at [104, 149] on select "Le Patio : studio avec extérieur - [EMAIL_ADDRESS][DOMAIN_NAME]" at bounding box center [159, 145] width 134 height 11
drag, startPoint x: 107, startPoint y: 148, endPoint x: 95, endPoint y: 148, distance: 12.8
drag, startPoint x: 95, startPoint y: 148, endPoint x: 91, endPoint y: 148, distance: 3.6
click at [91, 148] on div "Appartement Le Patio : studio avec extérieur - contact@loka-conciergerie.fr Des…" at bounding box center [159, 153] width 142 height 39
click at [98, 148] on select "Le Patio : studio avec extérieur - [EMAIL_ADDRESS][DOMAIN_NAME]" at bounding box center [159, 145] width 134 height 11
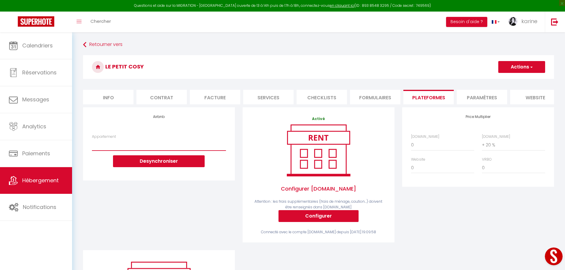
click at [97, 148] on select "Le Patio : studio avec extérieur - [EMAIL_ADDRESS][DOMAIN_NAME]" at bounding box center [159, 145] width 134 height 11
click at [530, 20] on span "karine" at bounding box center [530, 21] width 16 height 7
click at [547, 258] on button "Open LiveChat chat widget" at bounding box center [554, 257] width 18 height 18
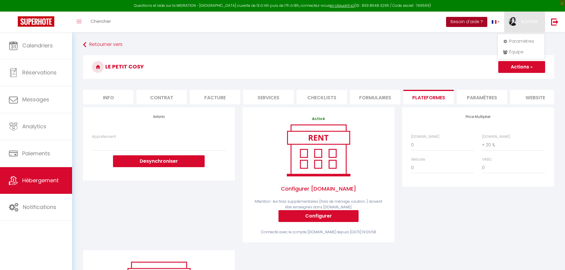
click at [465, 21] on button "Besoin d'aide ?" at bounding box center [466, 22] width 41 height 10
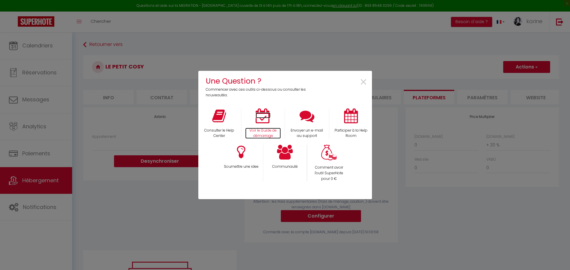
click at [261, 121] on icon at bounding box center [263, 116] width 15 height 15
click at [366, 81] on span "×" at bounding box center [363, 82] width 8 height 19
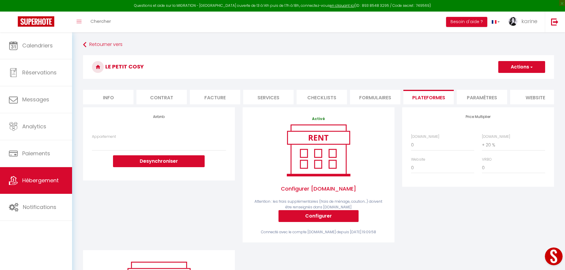
click at [424, 99] on li "Plateformes" at bounding box center [429, 97] width 50 height 15
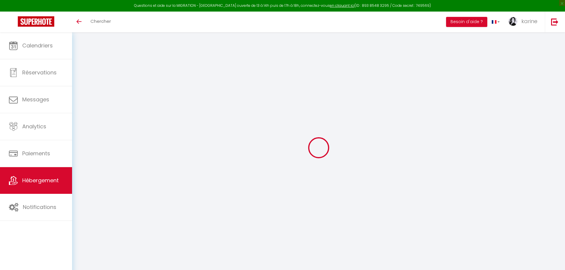
select select "+ 20 %"
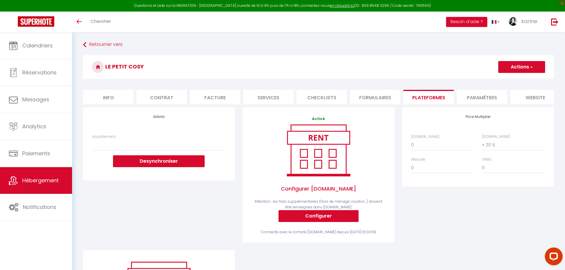
click at [109, 97] on li "Info" at bounding box center [108, 97] width 50 height 15
select select
checkbox input "false"
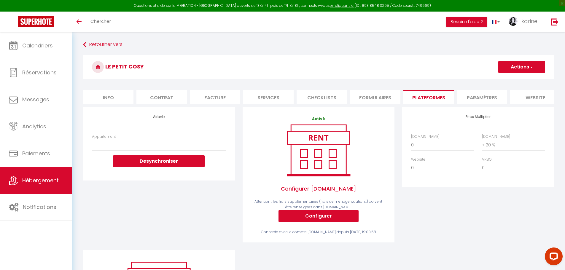
checkbox input "false"
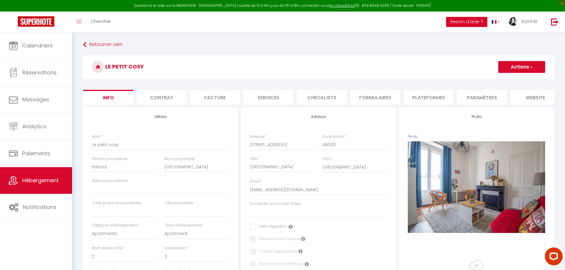
click at [425, 98] on li "Plateformes" at bounding box center [429, 97] width 50 height 15
select select
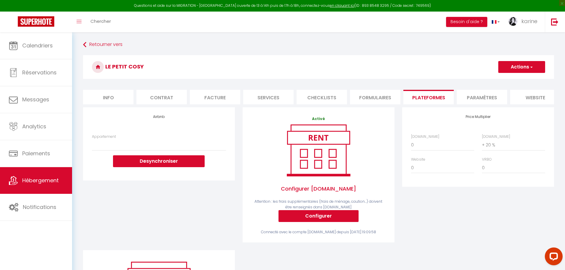
click at [519, 63] on button "Actions" at bounding box center [522, 67] width 47 height 12
click at [524, 18] on span "karine" at bounding box center [530, 21] width 16 height 7
click at [554, 23] on img at bounding box center [554, 21] width 7 height 7
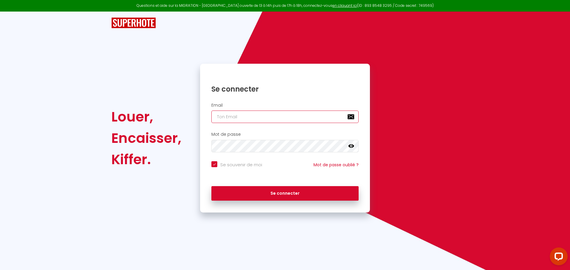
click at [230, 119] on input "email" at bounding box center [284, 117] width 147 height 12
type input "[EMAIL_ADDRESS][DOMAIN_NAME]"
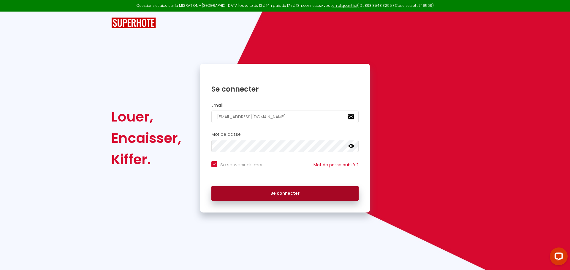
click at [281, 192] on button "Se connecter" at bounding box center [284, 193] width 147 height 15
checkbox input "true"
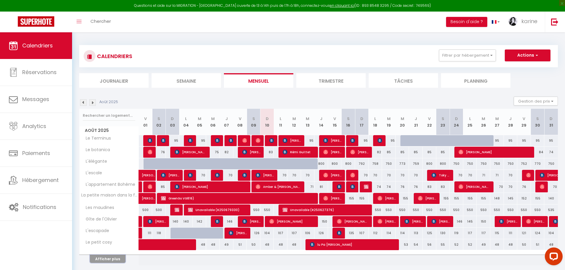
click at [117, 257] on button "Afficher plus" at bounding box center [108, 259] width 36 height 8
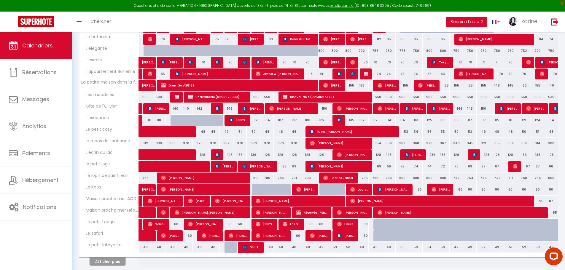
scroll to position [119, 0]
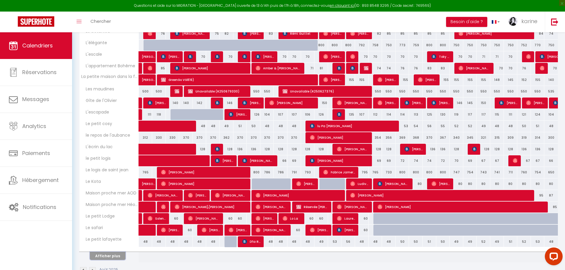
click at [111, 258] on button "Afficher plus" at bounding box center [108, 256] width 36 height 8
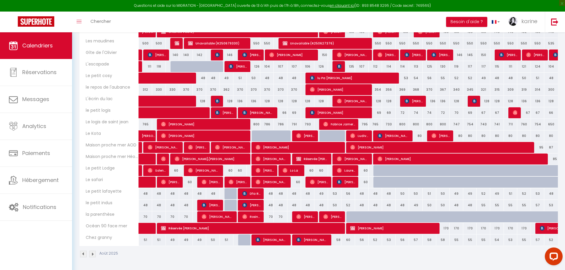
scroll to position [167, 0]
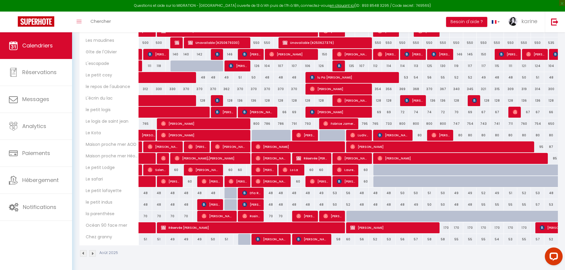
click at [245, 241] on div at bounding box center [245, 239] width 14 height 11
type input "54"
type input "Ven 08 Août 2025"
type input "Sam 09 Août 2025"
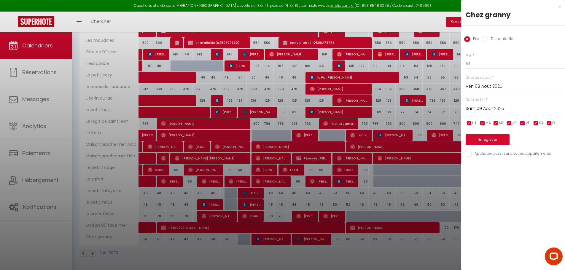
click at [485, 39] on input "Disponibilité" at bounding box center [485, 39] width 6 height 6
radio input "true"
radio input "false"
click at [488, 138] on button "Enregistrer" at bounding box center [488, 140] width 44 height 11
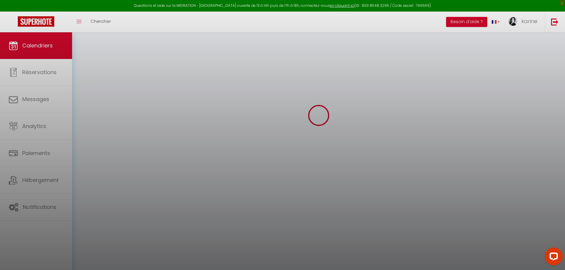
scroll to position [32, 0]
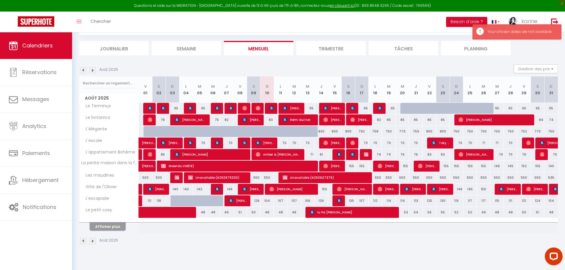
click at [115, 227] on button "Afficher plus" at bounding box center [108, 227] width 36 height 8
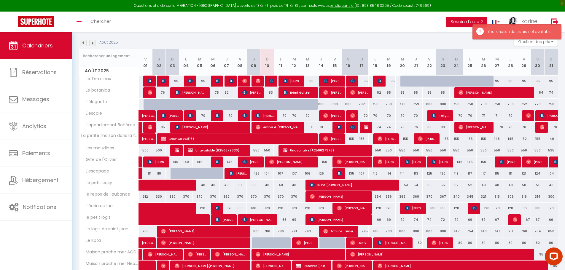
scroll to position [136, 0]
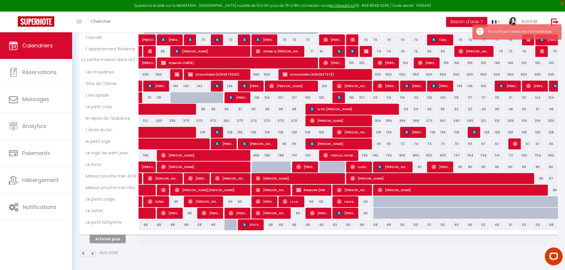
click at [115, 238] on button "Afficher plus" at bounding box center [108, 239] width 36 height 8
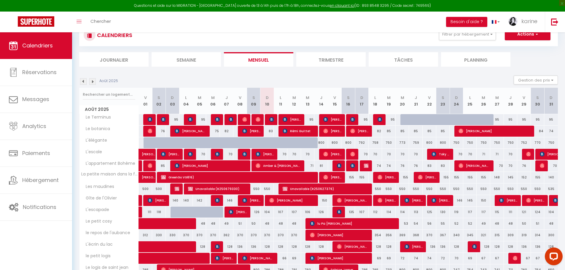
scroll to position [19, 0]
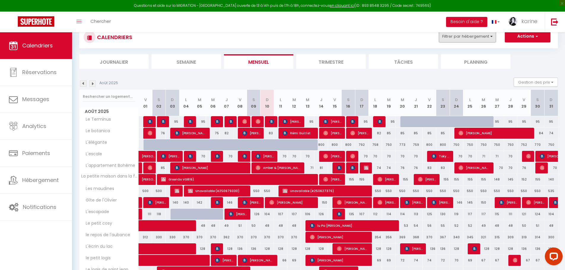
click at [484, 37] on button "Filtrer par hébergement" at bounding box center [467, 37] width 57 height 12
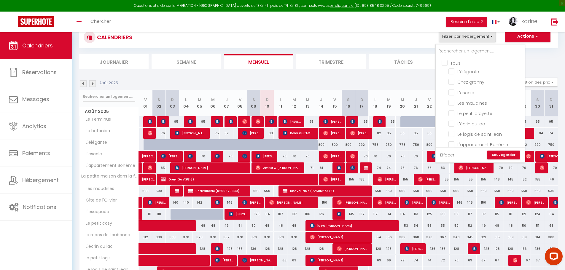
click at [397, 74] on section "Août 2025 Gestion des prix Nb Nuits minimum Règles Disponibilité Août 2025 V 01…" at bounding box center [318, 242] width 479 height 340
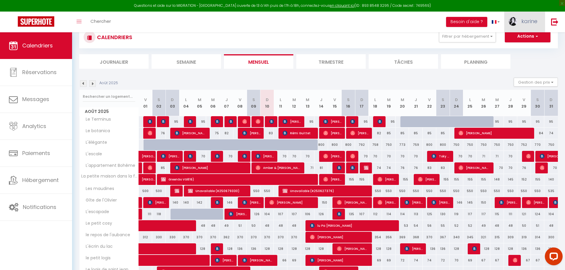
click at [530, 21] on span "karine" at bounding box center [530, 21] width 16 height 7
click at [524, 40] on link "Paramètres" at bounding box center [522, 41] width 44 height 10
select select "28"
select select "fr"
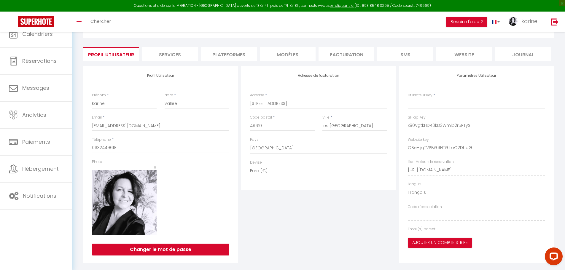
scroll to position [40, 0]
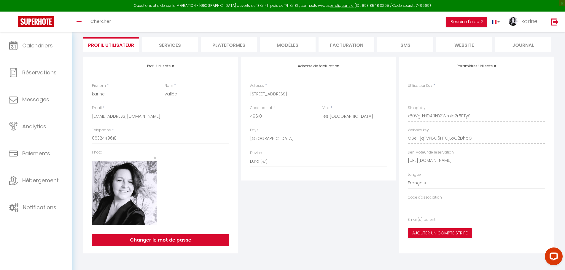
type input "x80VgtkHD40kD3Wmlp2r5PTyS"
type input "OBeHIjqTVPBG6HTGjLoO2DhdG"
type input "[URL][DOMAIN_NAME]"
select select "fr"
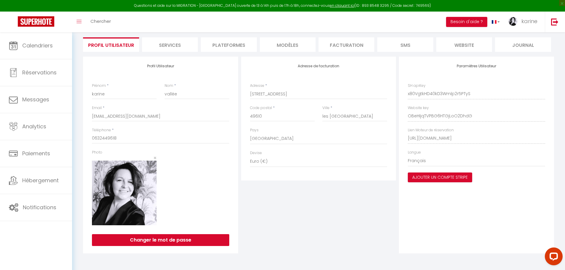
click at [232, 46] on li "Plateformes" at bounding box center [229, 44] width 56 height 15
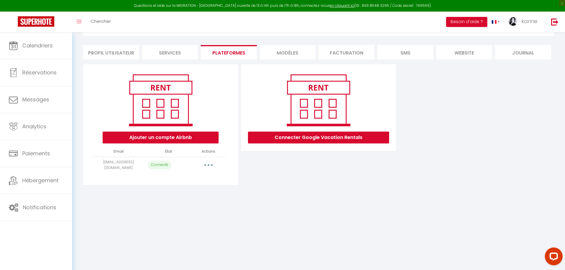
scroll to position [32, 0]
click at [169, 136] on button "Ajouter un compte Airbnb" at bounding box center [161, 138] width 116 height 12
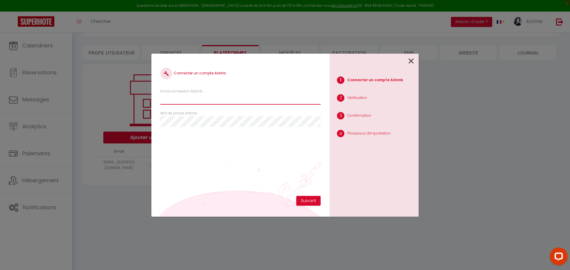
click at [179, 102] on input "Email connexion Airbnb" at bounding box center [240, 99] width 160 height 11
type input "[EMAIL_ADDRESS][DOMAIN_NAME]"
click at [311, 200] on button "Suivant" at bounding box center [308, 201] width 24 height 10
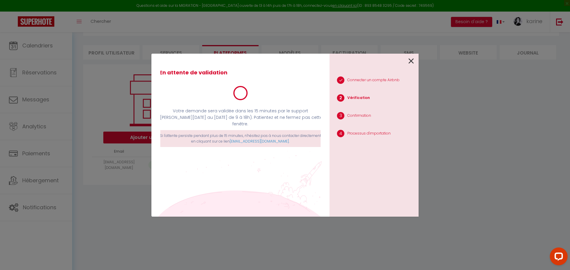
click at [411, 61] on icon at bounding box center [410, 61] width 5 height 9
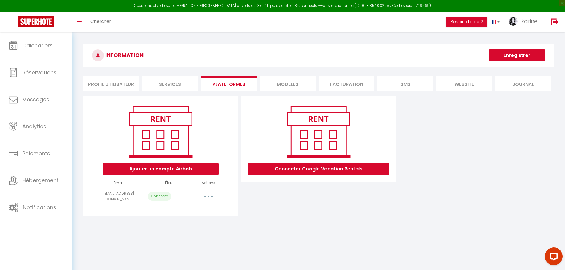
scroll to position [0, 0]
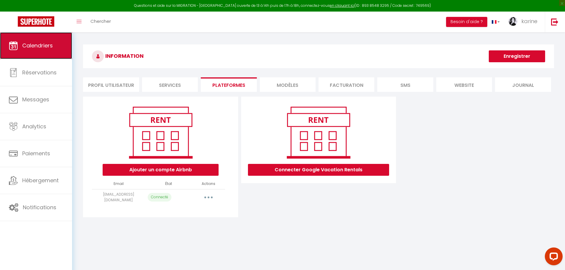
click at [35, 43] on span "Calendriers" at bounding box center [37, 45] width 31 height 7
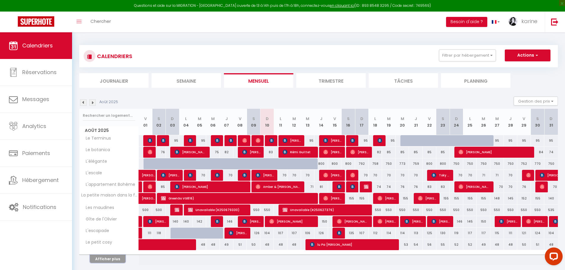
click at [110, 257] on button "Afficher plus" at bounding box center [108, 259] width 36 height 8
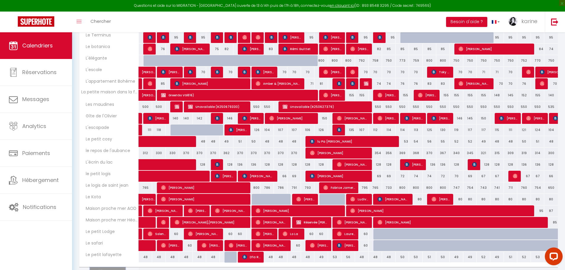
scroll to position [119, 0]
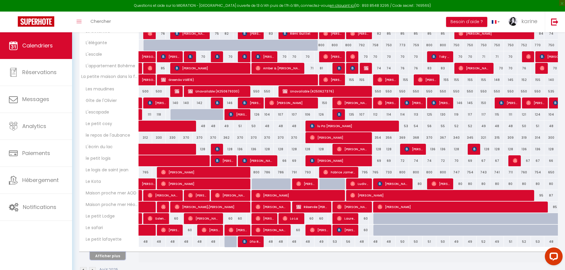
drag, startPoint x: 121, startPoint y: 258, endPoint x: 136, endPoint y: 245, distance: 19.2
click at [121, 258] on button "Afficher plus" at bounding box center [108, 256] width 36 height 8
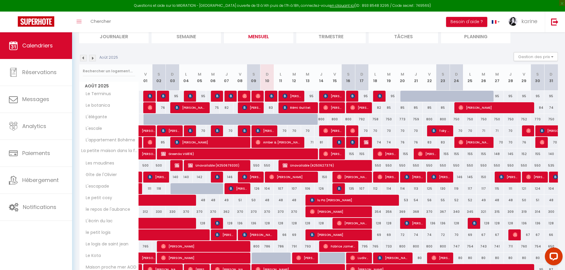
scroll to position [30, 0]
